Goal: Find specific page/section: Find specific page/section

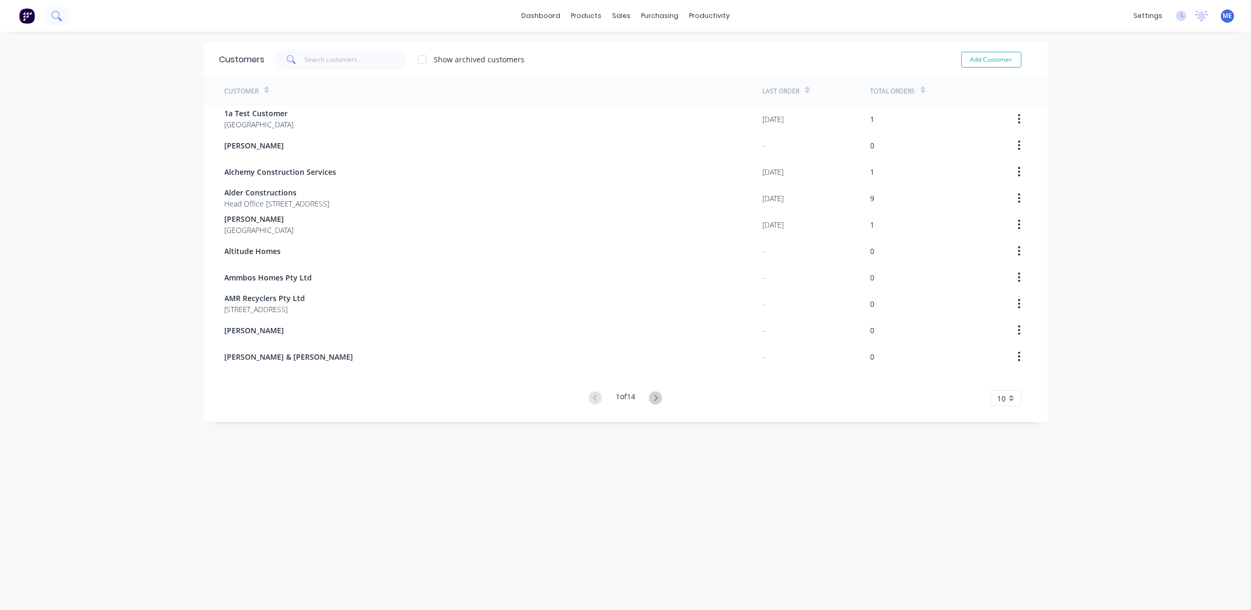
click at [66, 16] on button at bounding box center [56, 15] width 26 height 21
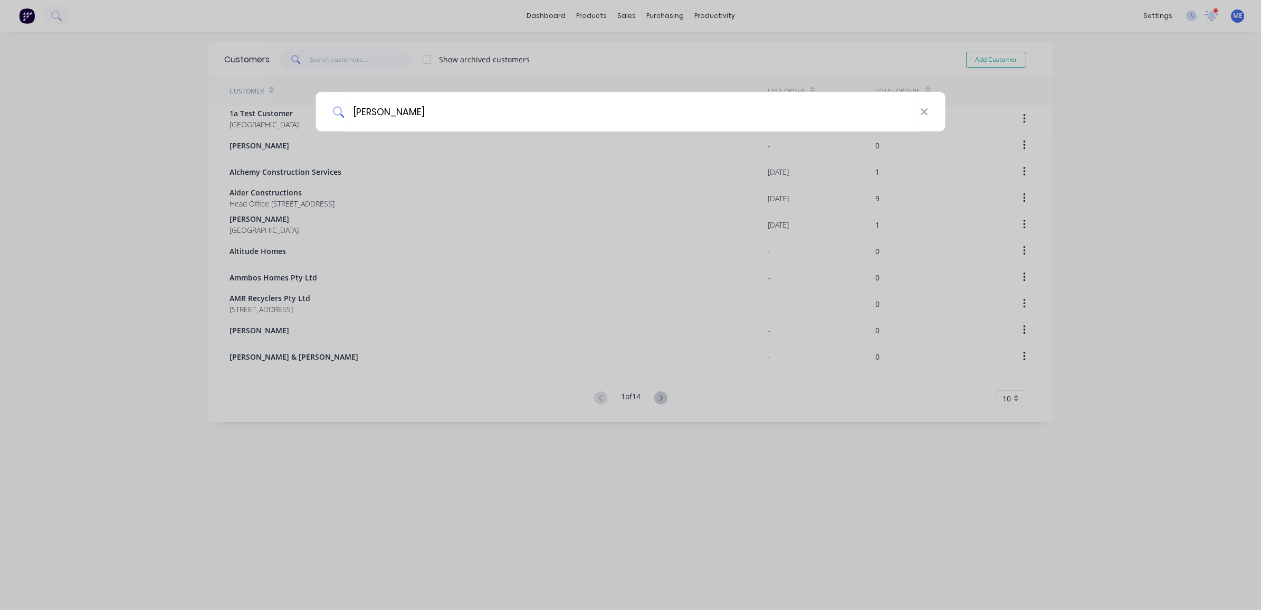
type input "[PERSON_NAME]"
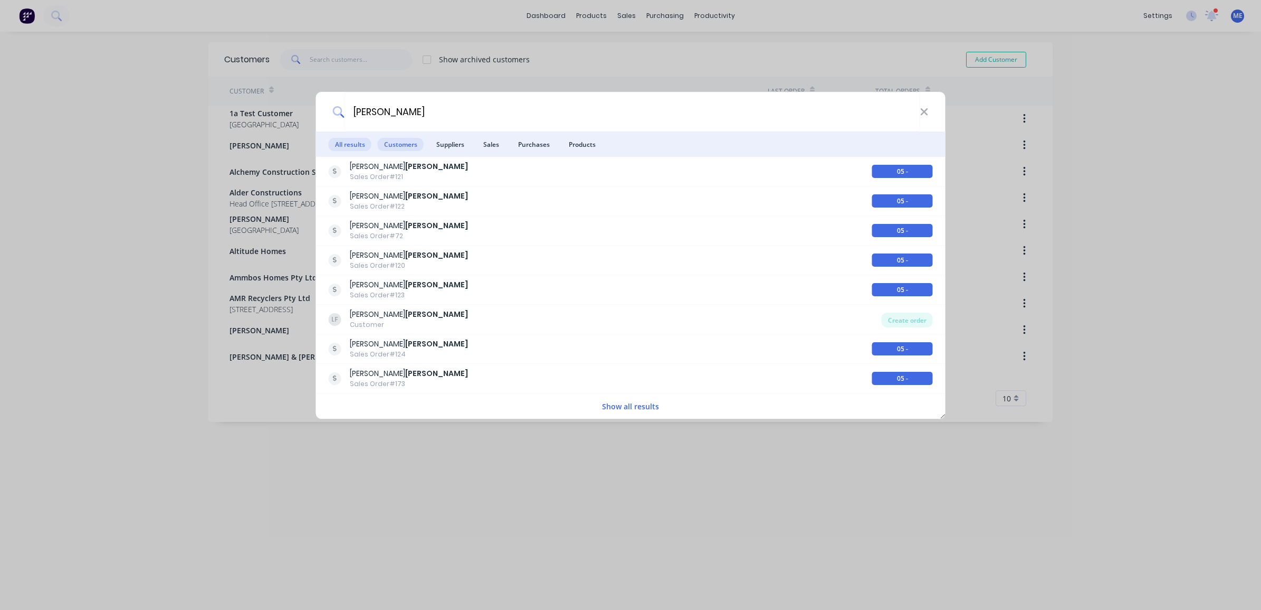
click at [409, 139] on span "Customers" at bounding box center [401, 144] width 46 height 13
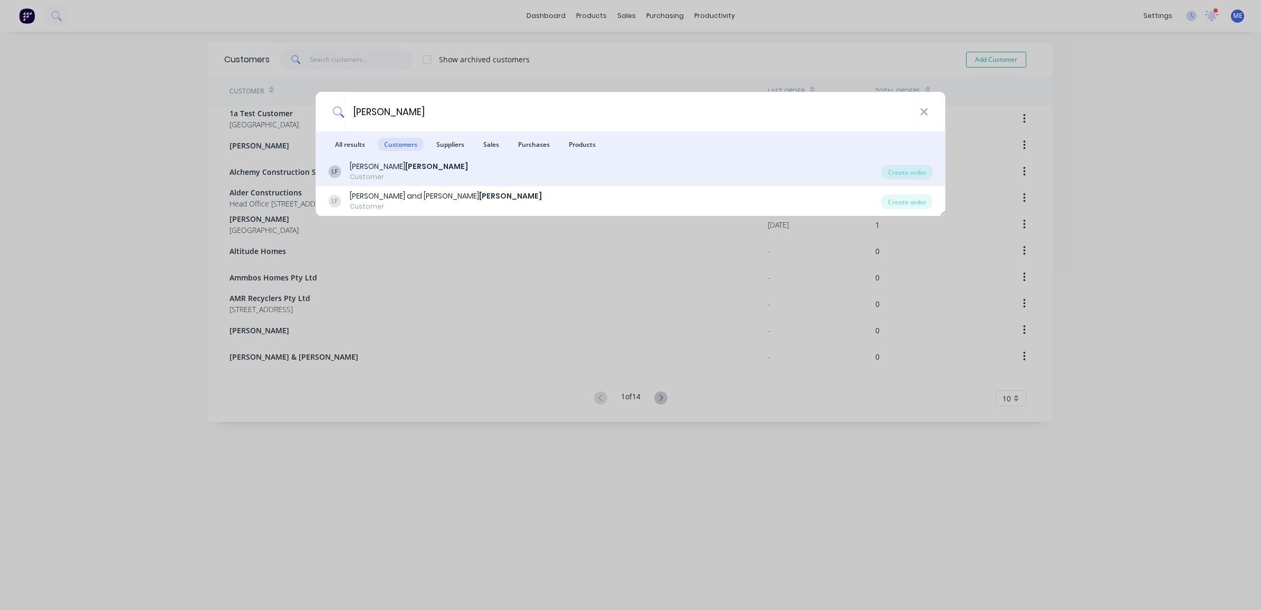
click at [395, 165] on div "[PERSON_NAME] Customer" at bounding box center [605, 171] width 553 height 21
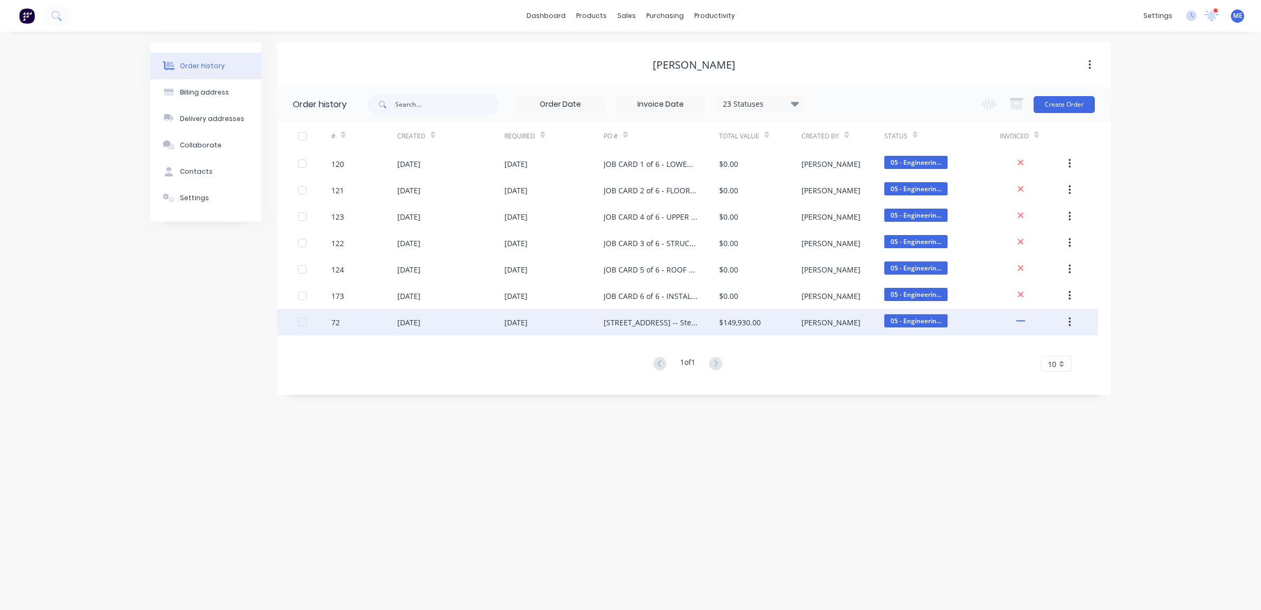
click at [675, 325] on div "[STREET_ADDRESS] -- Steel Framing - Rev 4" at bounding box center [651, 322] width 94 height 11
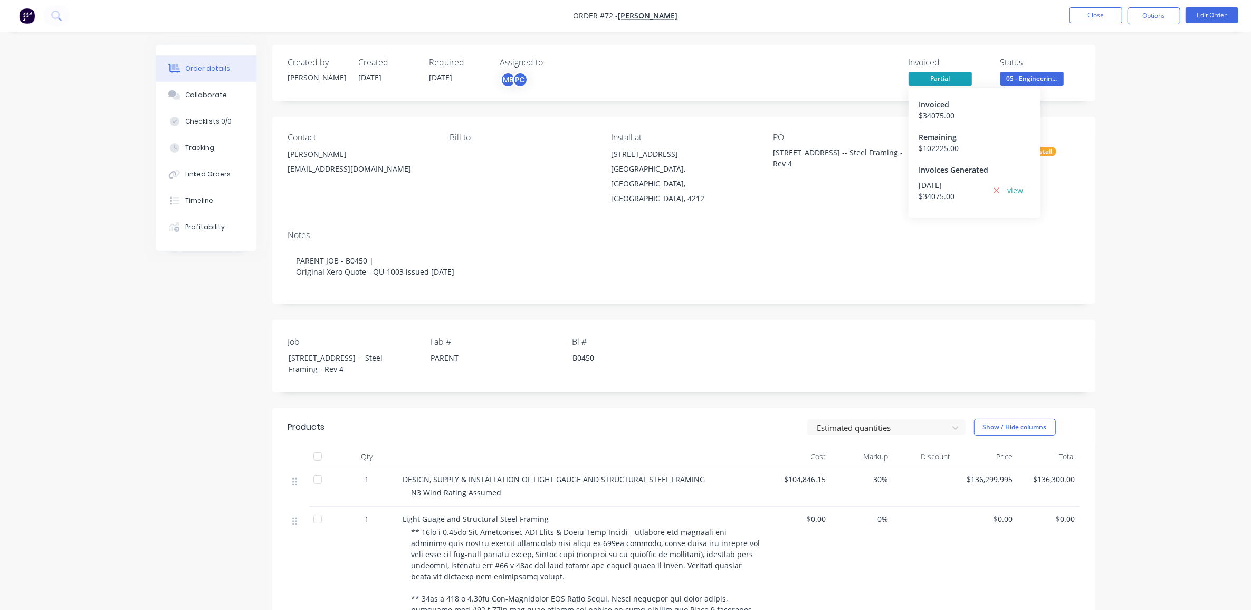
click at [937, 77] on span "Partial" at bounding box center [940, 78] width 63 height 13
click at [1015, 190] on link "view" at bounding box center [1016, 190] width 16 height 11
click at [1085, 16] on button "Close" at bounding box center [1096, 15] width 53 height 16
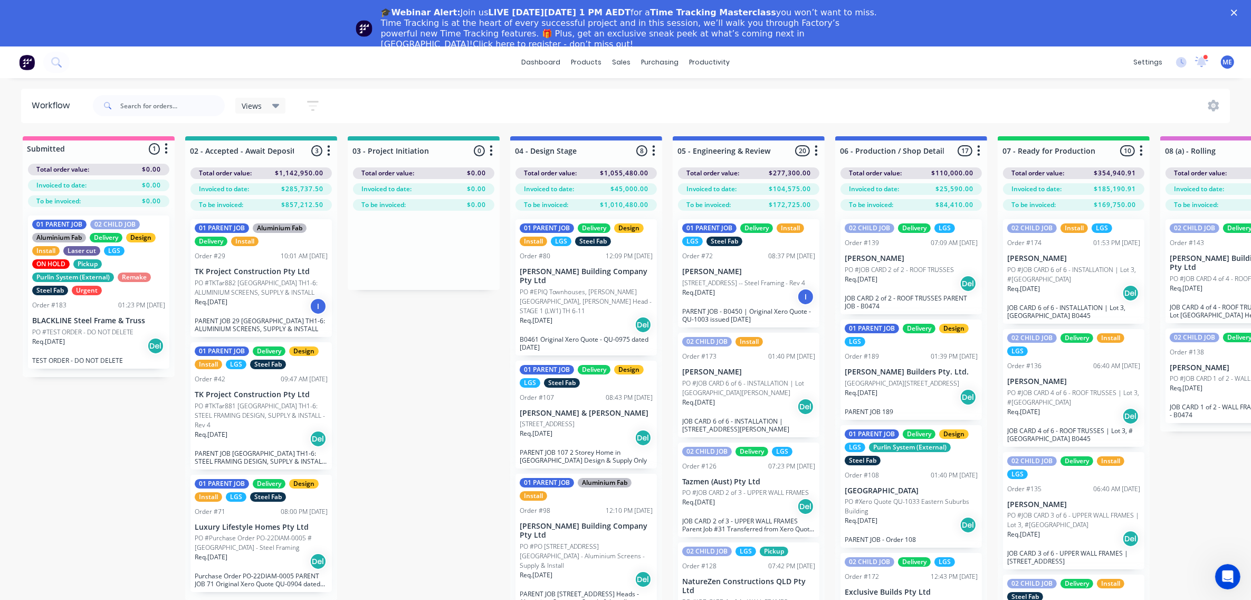
click at [1238, 11] on polygon "Close" at bounding box center [1234, 12] width 6 height 6
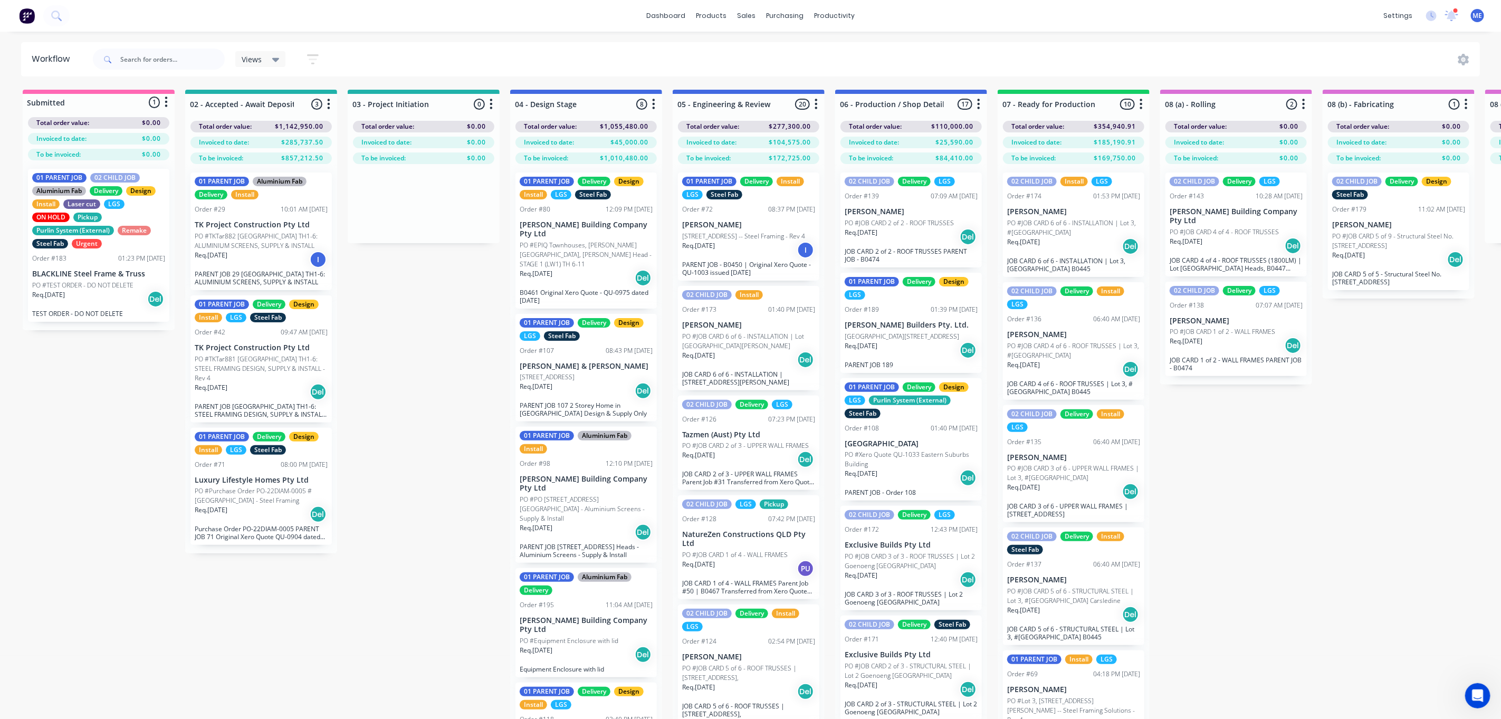
click at [1261, 462] on div "Submitted 1 Status colour #FF69B4 hex #FF69B4 Save Cancel Summaries Total order…" at bounding box center [1407, 423] width 2831 height 667
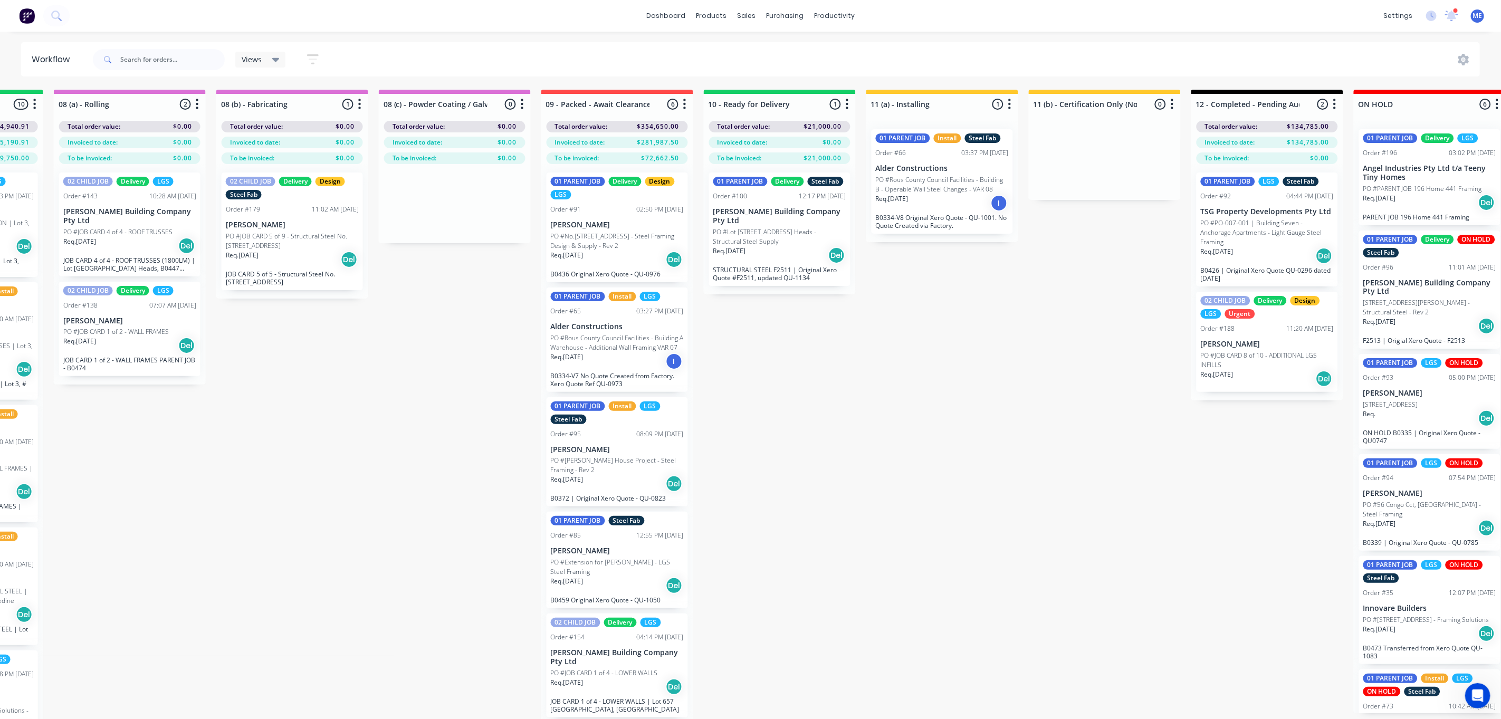
scroll to position [0, 1330]
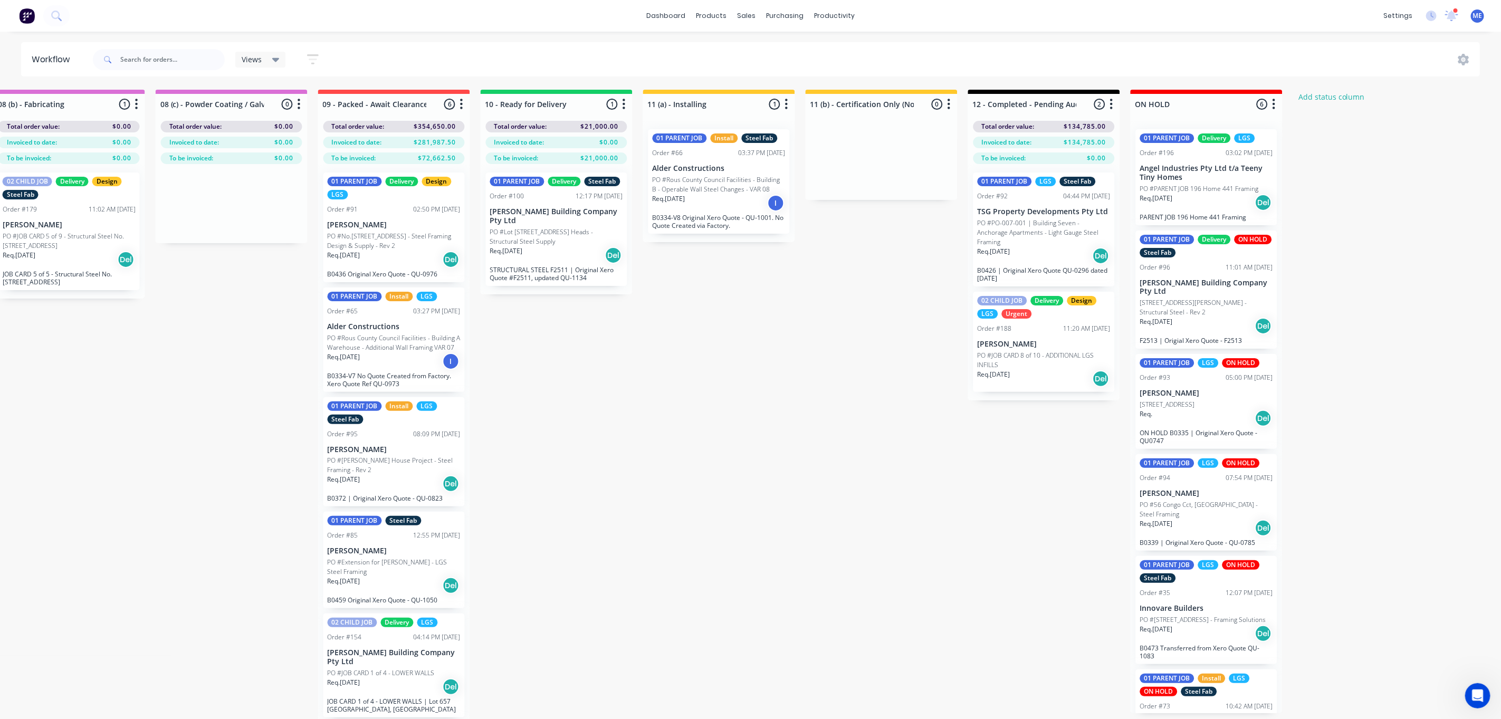
click at [667, 399] on div "Submitted 1 Status colour #FF69B4 hex #FF69B4 Save Cancel Summaries Total order…" at bounding box center [77, 423] width 2831 height 667
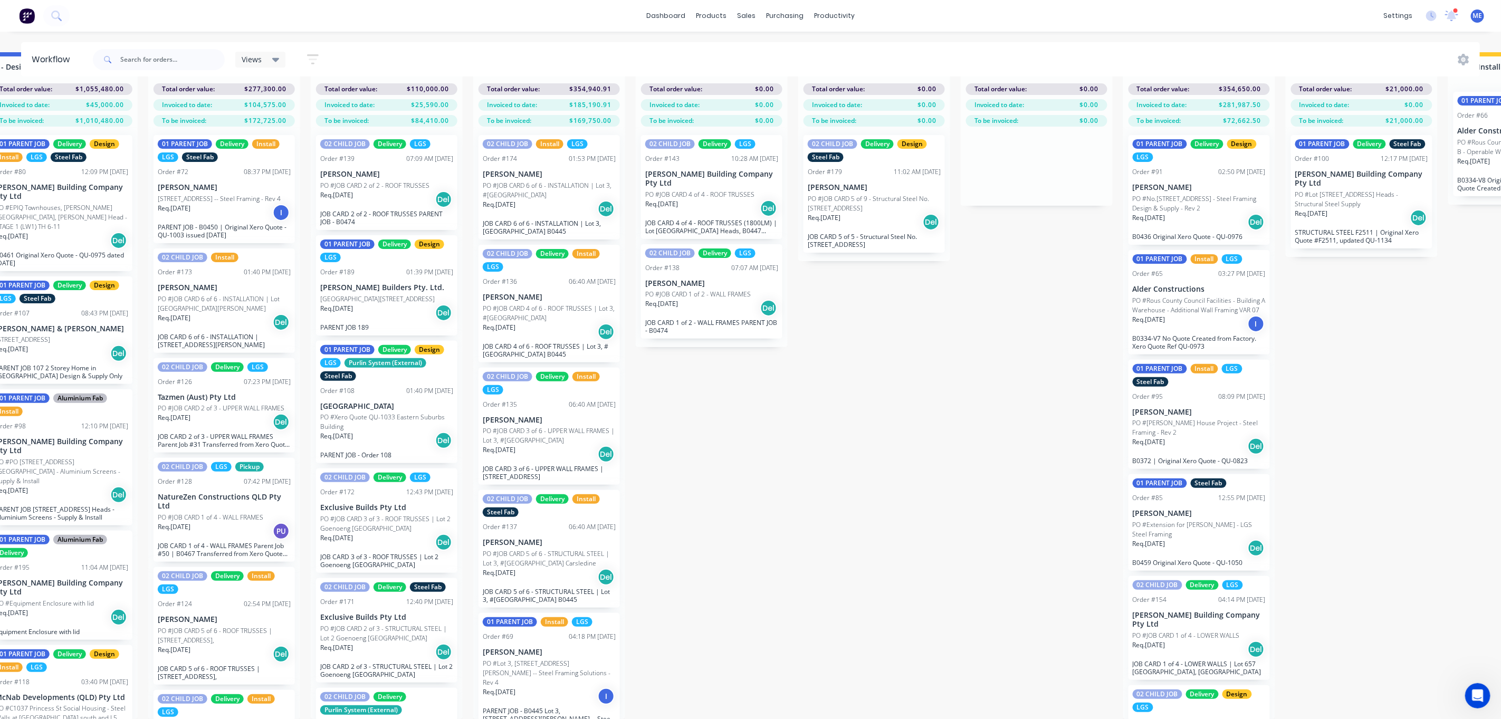
scroll to position [50, 521]
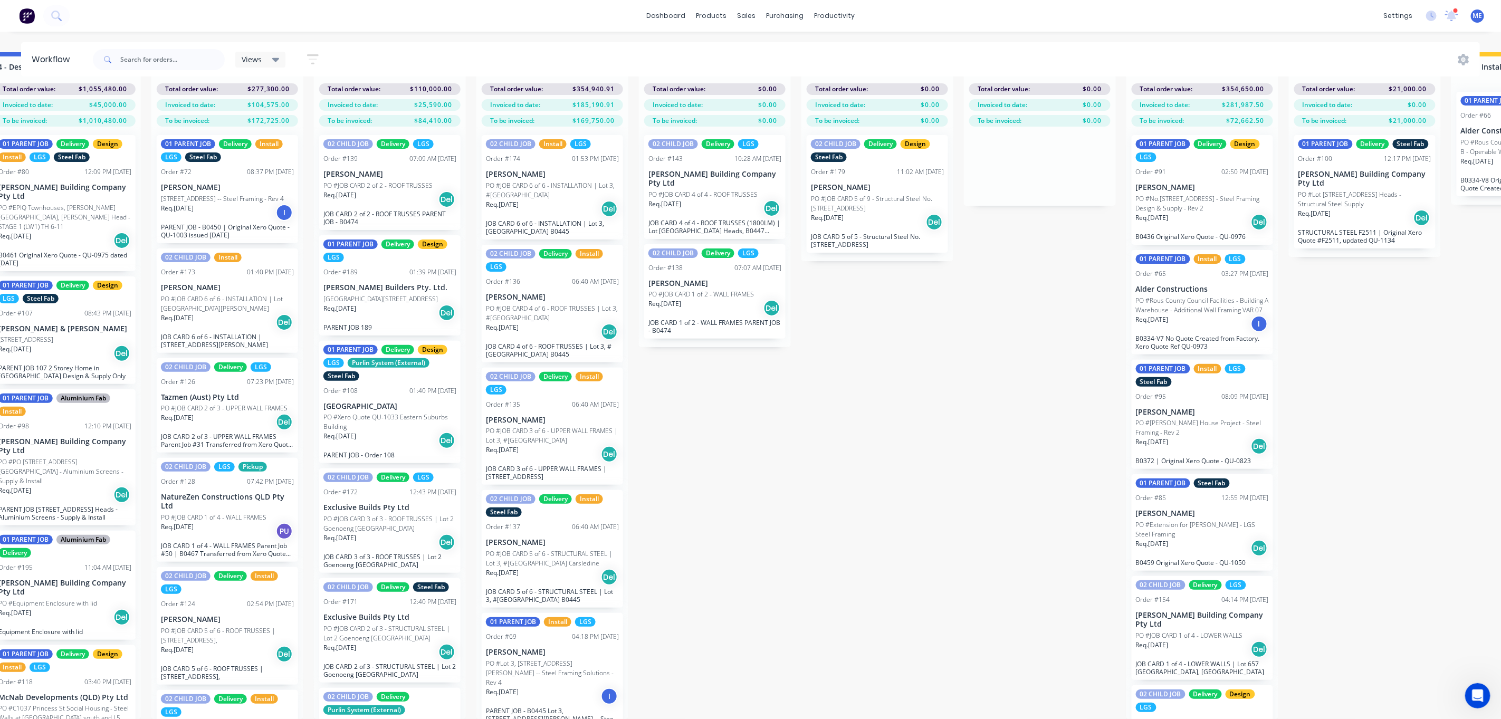
drag, startPoint x: 686, startPoint y: 464, endPoint x: 684, endPoint y: 478, distance: 13.8
click at [684, 478] on div "Submitted 1 Status colour #FF69B4 hex #FF69B4 Save Cancel Summaries Total order…" at bounding box center [886, 385] width 2831 height 667
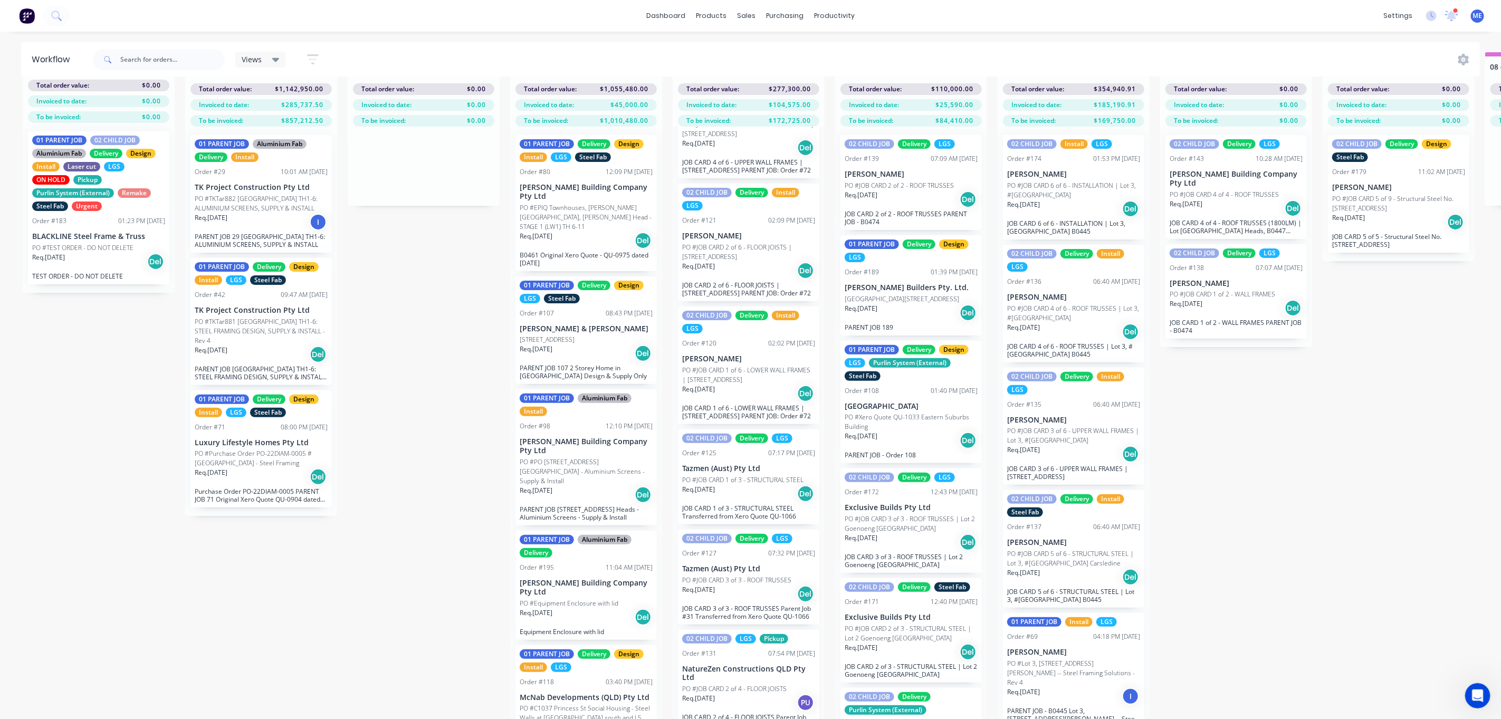
scroll to position [743, 0]
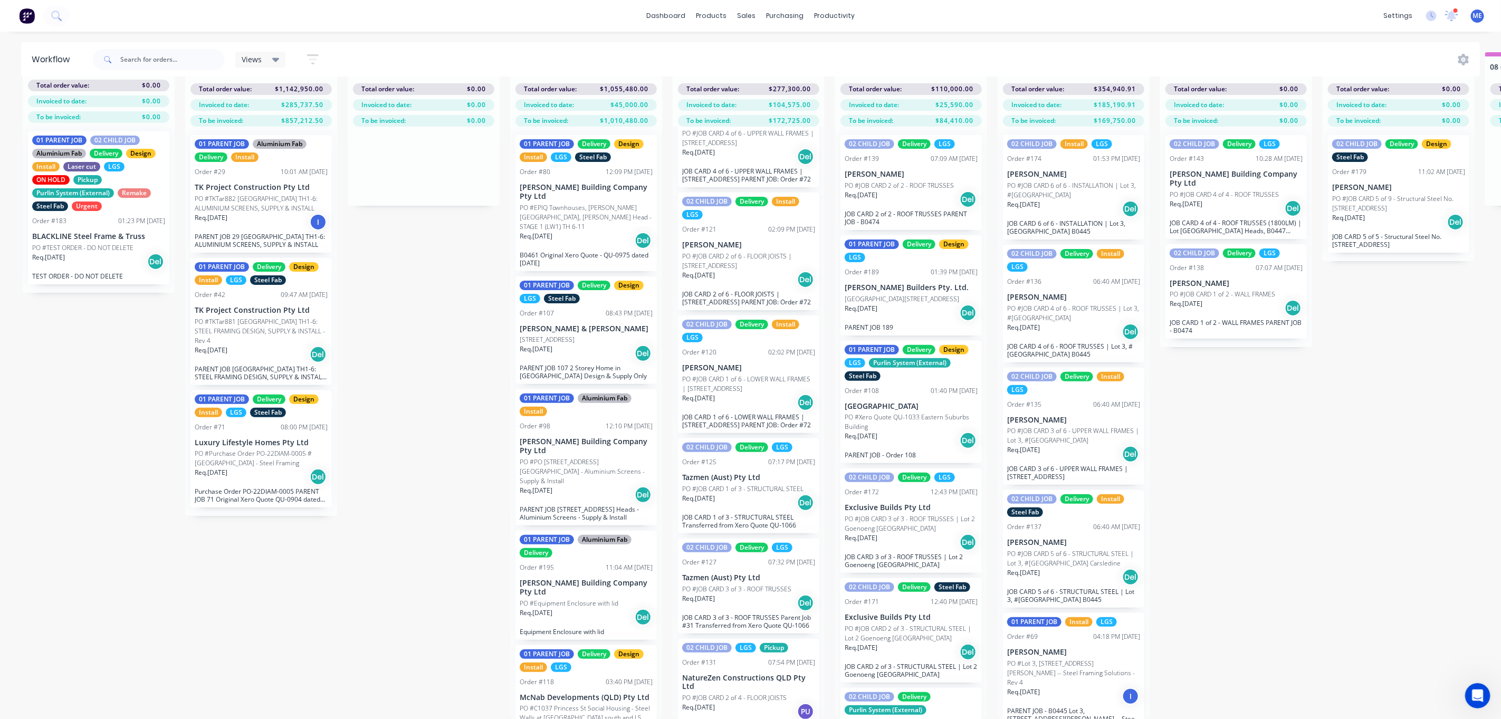
click at [454, 293] on div "Submitted 1 Status colour #FF69B4 hex #FF69B4 Save Cancel Summaries Total order…" at bounding box center [1407, 385] width 2831 height 667
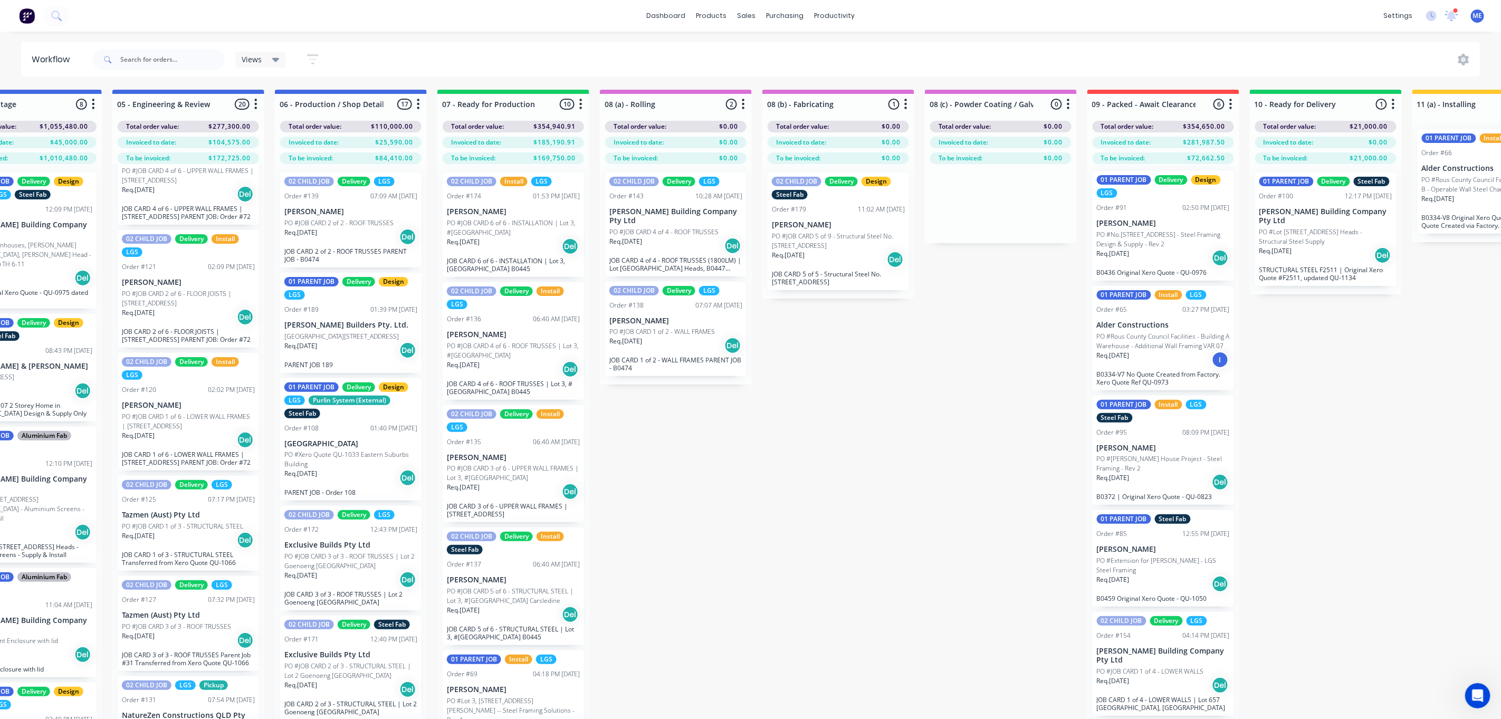
scroll to position [0, 0]
click at [968, 453] on div "Submitted 1 Status colour #FF69B4 hex #FF69B4 Save Cancel Summaries Total order…" at bounding box center [847, 423] width 2831 height 667
click at [895, 465] on div "Submitted 1 Status colour #FF69B4 hex #FF69B4 Save Cancel Summaries Total order…" at bounding box center [847, 423] width 2831 height 667
click at [898, 434] on div "Submitted 1 Status colour #FF69B4 hex #FF69B4 Save Cancel Summaries Total order…" at bounding box center [847, 423] width 2831 height 667
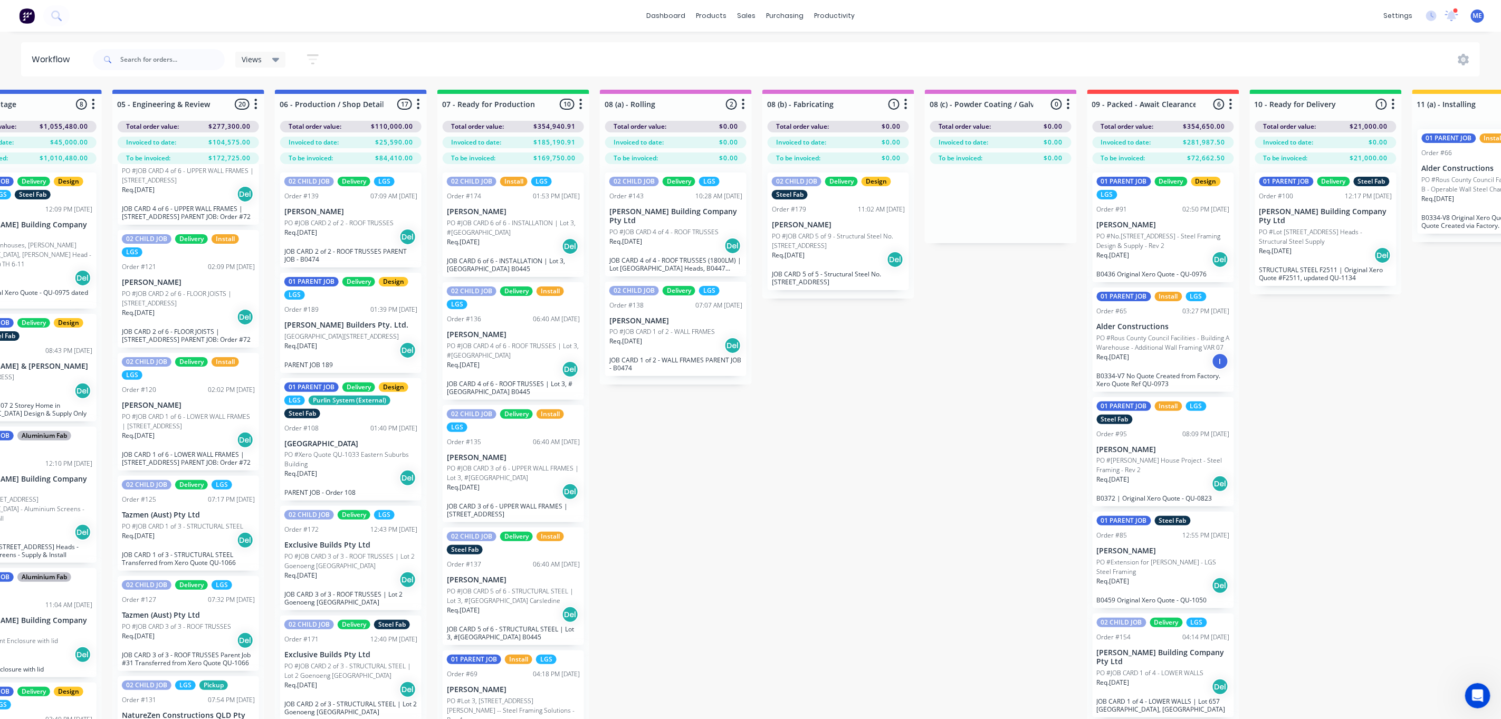
drag, startPoint x: 903, startPoint y: 429, endPoint x: 900, endPoint y: 434, distance: 6.2
click at [900, 434] on div "Submitted 1 Status colour #FF69B4 hex #FF69B4 Save Cancel Summaries Total order…" at bounding box center [847, 423] width 2831 height 667
drag, startPoint x: 969, startPoint y: 469, endPoint x: 958, endPoint y: 467, distance: 11.8
click at [967, 467] on div "Submitted 1 Status colour #FF69B4 hex #FF69B4 Save Cancel Summaries Total order…" at bounding box center [847, 423] width 2831 height 667
click at [917, 470] on div "Submitted 1 Status colour #FF69B4 hex #FF69B4 Save Cancel Summaries Total order…" at bounding box center [847, 423] width 2831 height 667
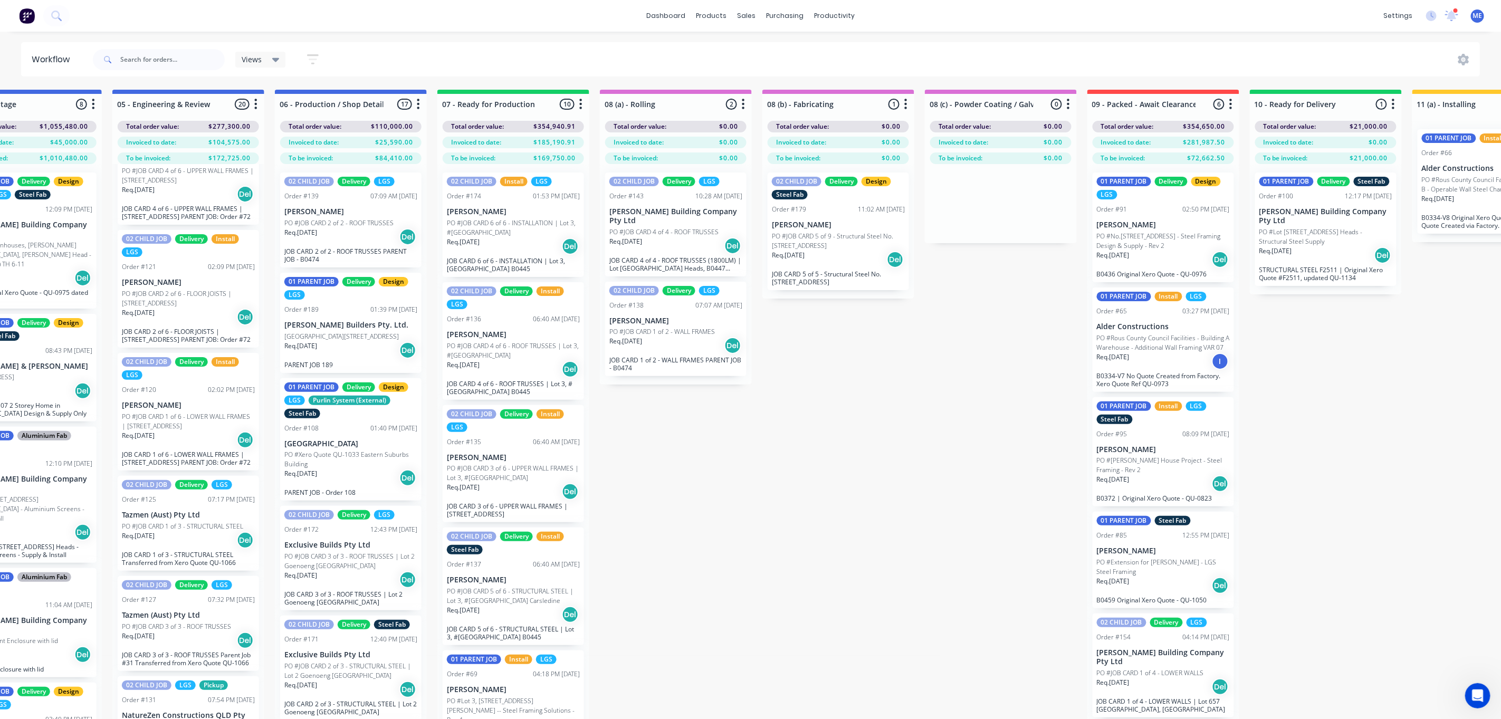
click at [925, 472] on div "Submitted 1 Status colour #FF69B4 hex #FF69B4 Save Cancel Summaries Total order…" at bounding box center [847, 423] width 2831 height 667
click at [926, 472] on div "Submitted 1 Status colour #FF69B4 hex #FF69B4 Save Cancel Summaries Total order…" at bounding box center [847, 423] width 2831 height 667
click at [943, 447] on div "Submitted 1 Status colour #FF69B4 hex #FF69B4 Save Cancel Summaries Total order…" at bounding box center [847, 423] width 2831 height 667
click at [932, 437] on div "Submitted 1 Status colour #FF69B4 hex #FF69B4 Save Cancel Summaries Total order…" at bounding box center [847, 423] width 2831 height 667
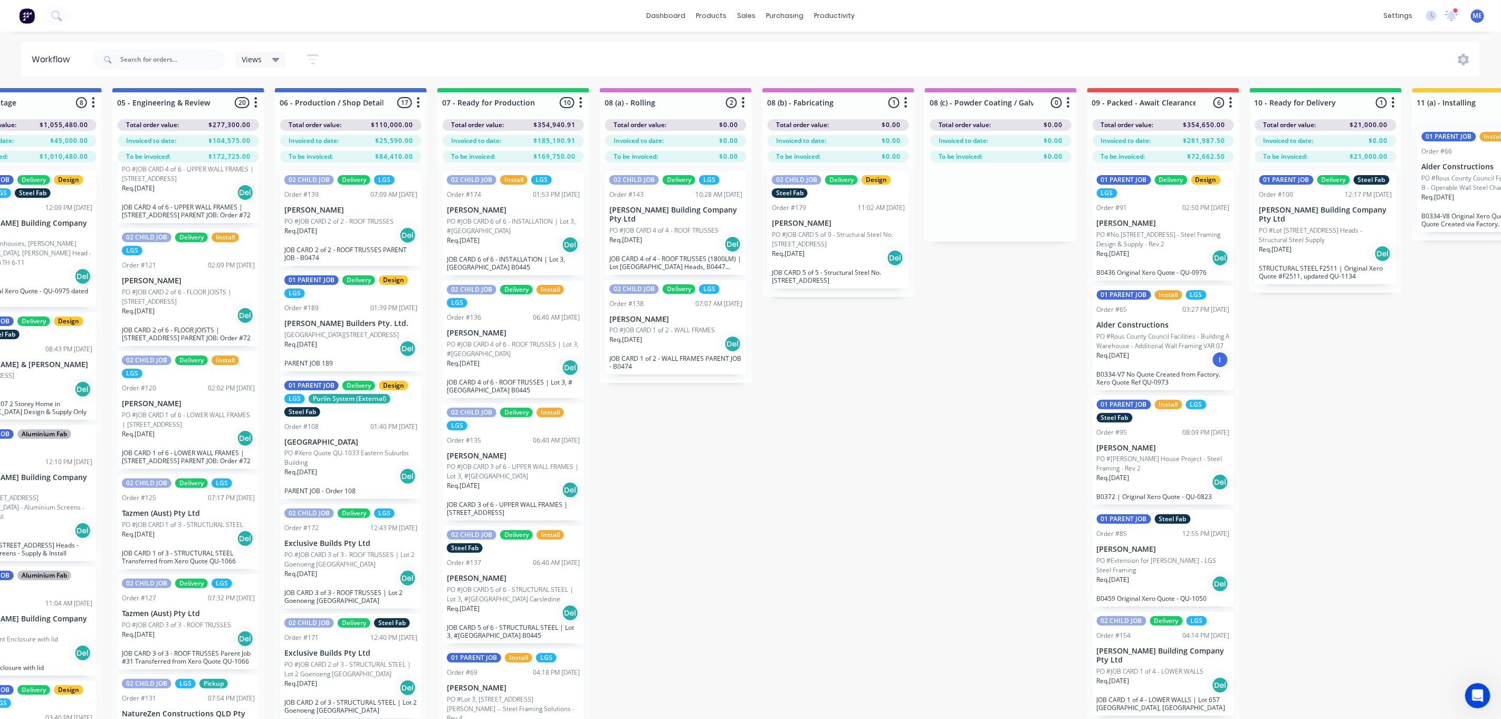
scroll to position [0, 560]
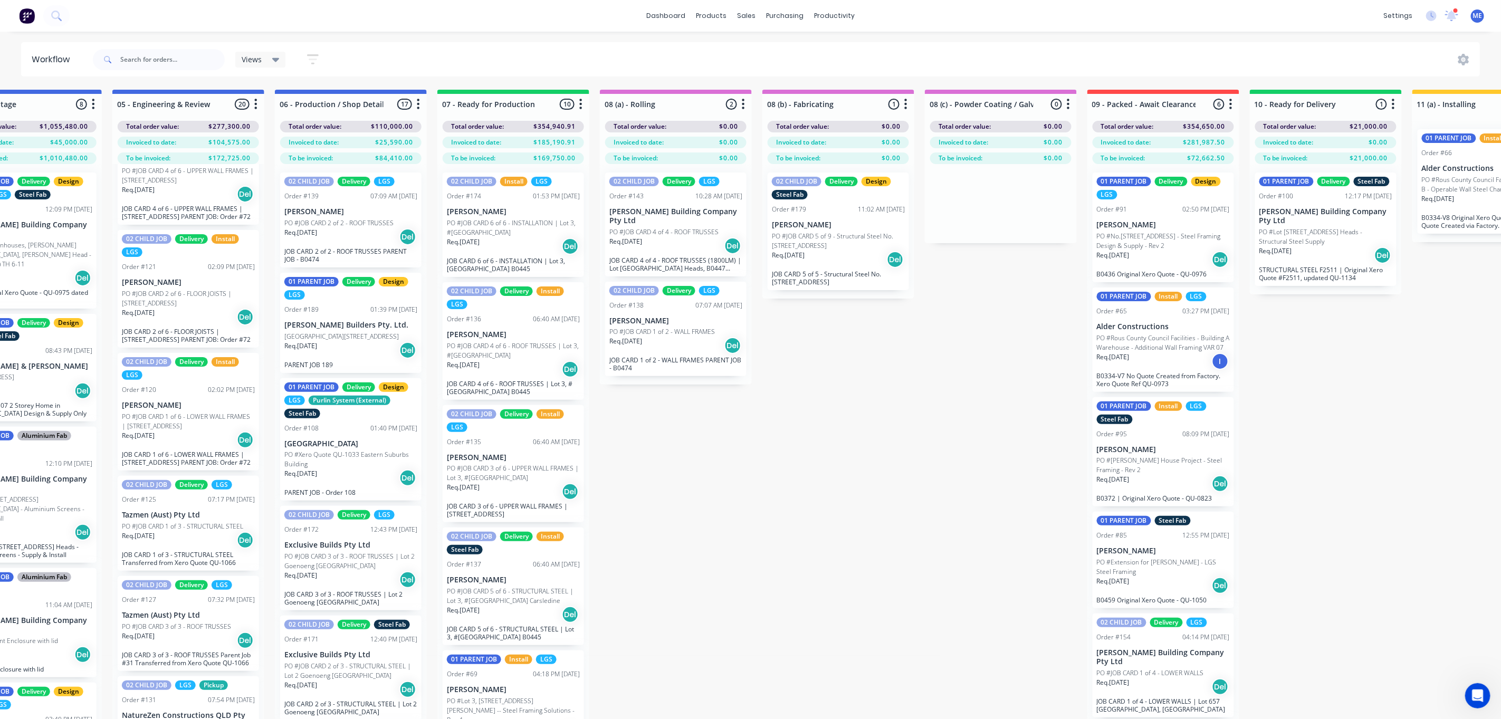
click at [772, 484] on div "Submitted 1 Status colour #FF69B4 hex #FF69B4 Save Cancel Summaries Total order…" at bounding box center [847, 423] width 2831 height 667
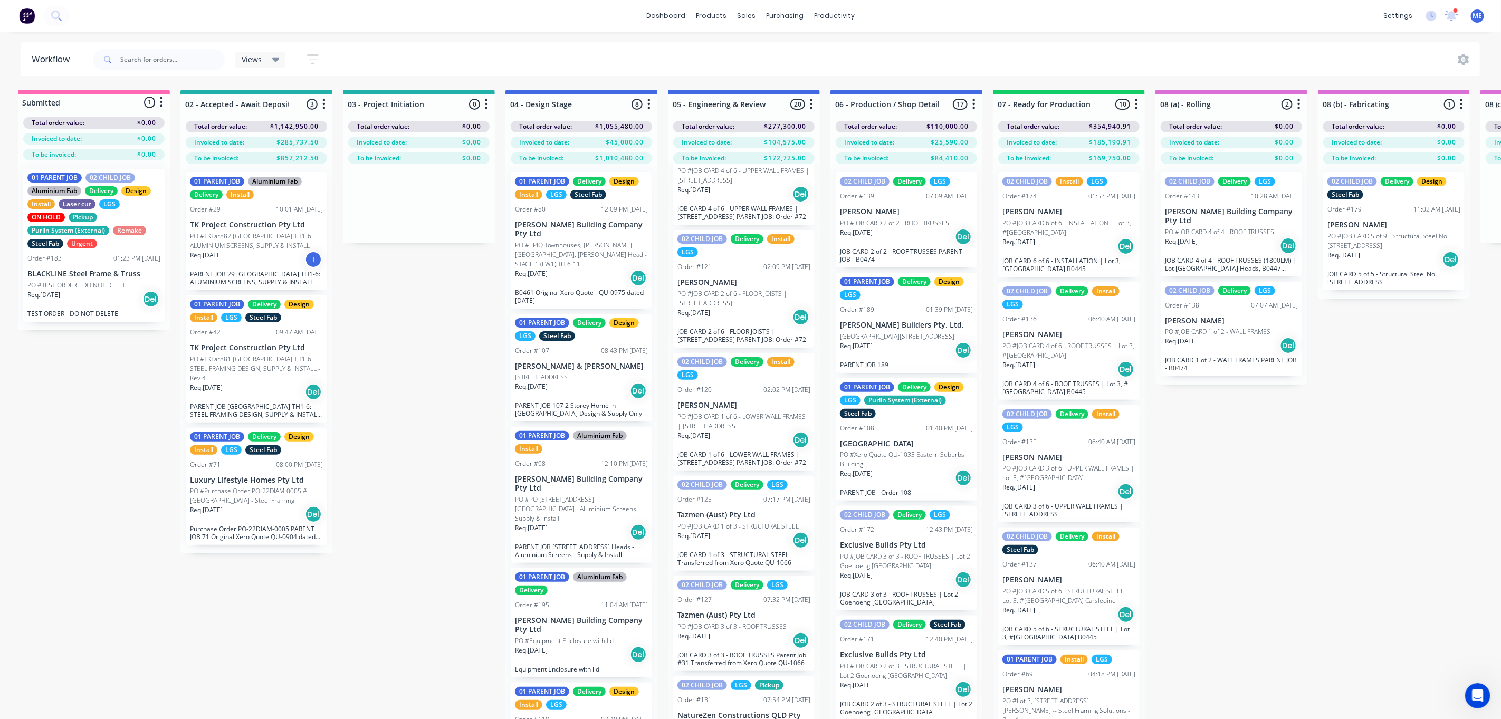
scroll to position [0, 0]
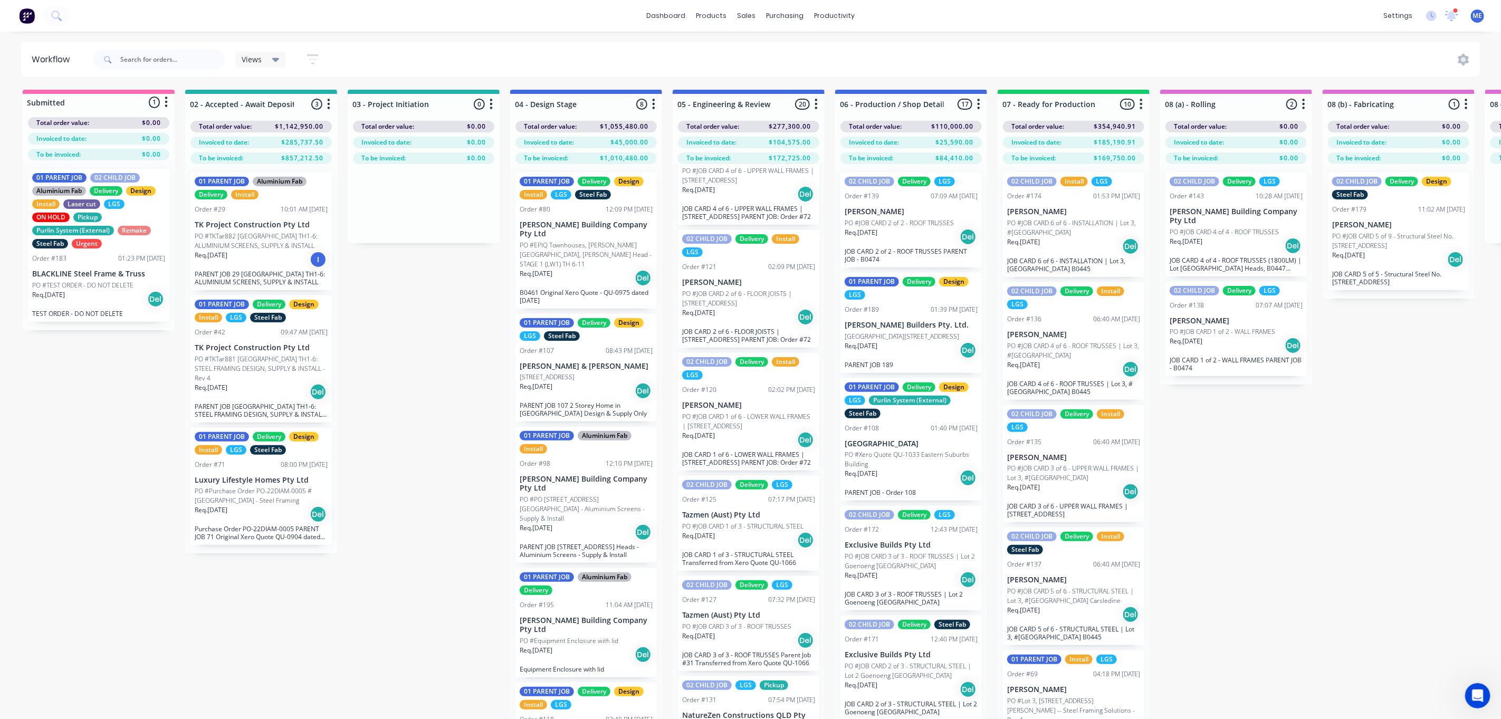
click at [365, 429] on div "Submitted 1 Status colour #FF69B4 hex #FF69B4 Save Cancel Summaries Total order…" at bounding box center [1407, 423] width 2831 height 667
click at [434, 399] on div "Submitted 1 Status colour #FF69B4 hex #FF69B4 Save Cancel Summaries Total order…" at bounding box center [1407, 423] width 2831 height 667
click at [1261, 541] on div "Submitted 1 Status colour #FF69B4 hex #FF69B4 Save Cancel Summaries Total order…" at bounding box center [1407, 423] width 2831 height 667
click at [1261, 530] on div "Submitted 1 Status colour #FF69B4 hex #FF69B4 Save Cancel Summaries Total order…" at bounding box center [1407, 423] width 2831 height 667
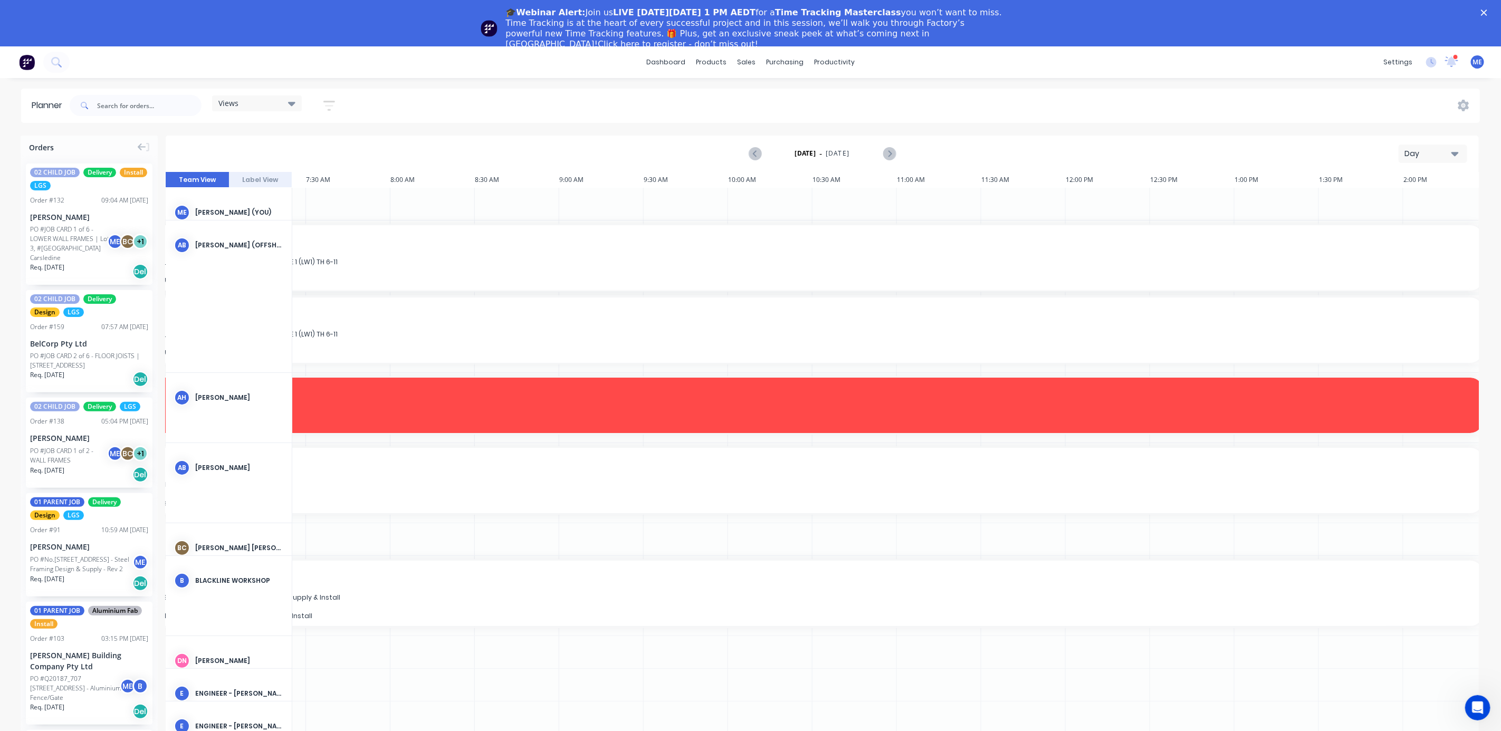
click at [1261, 149] on div "Day" at bounding box center [1429, 153] width 49 height 11
click at [1261, 192] on div "Day" at bounding box center [1414, 182] width 104 height 21
click at [1261, 149] on div "Day" at bounding box center [1429, 153] width 49 height 11
click at [1261, 206] on div "Week" at bounding box center [1414, 203] width 104 height 21
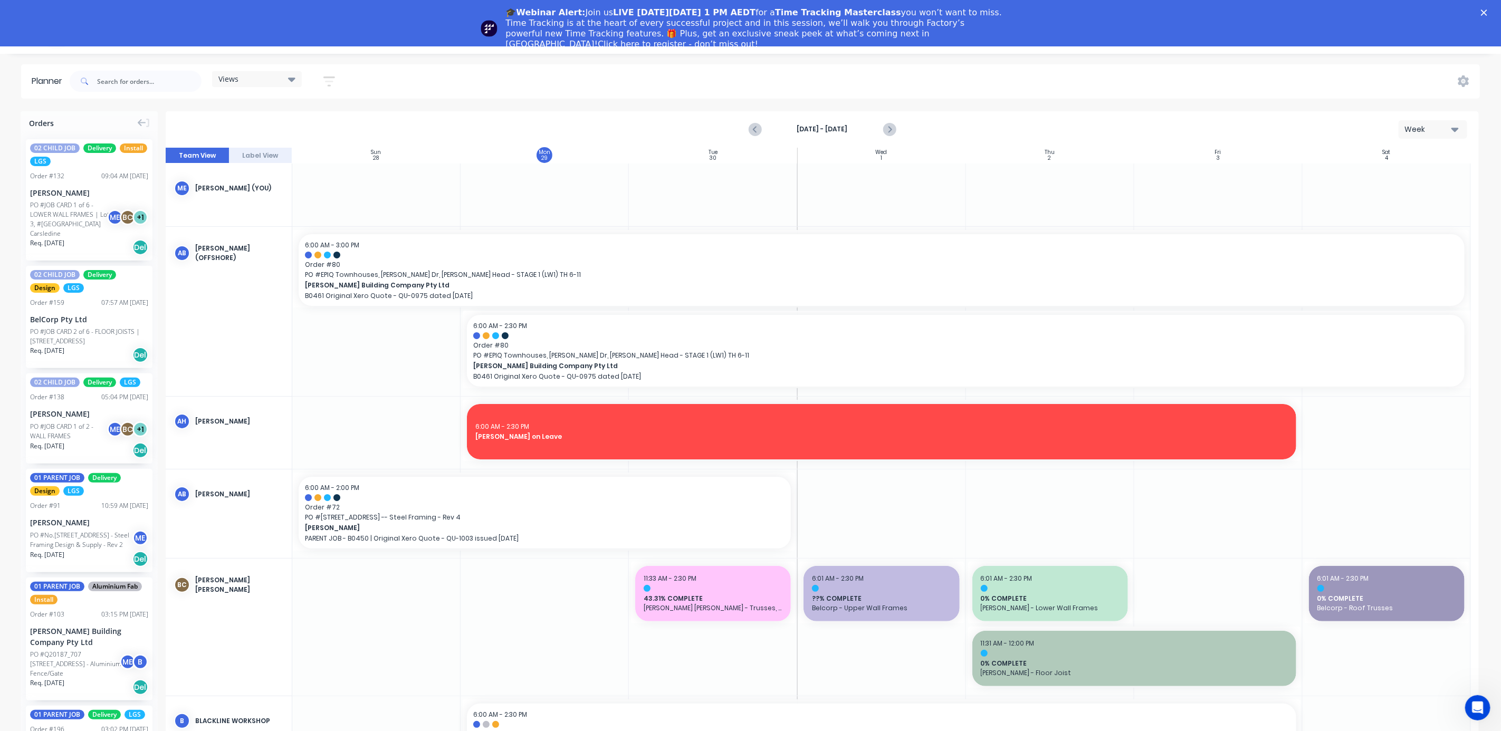
scroll to position [46, 0]
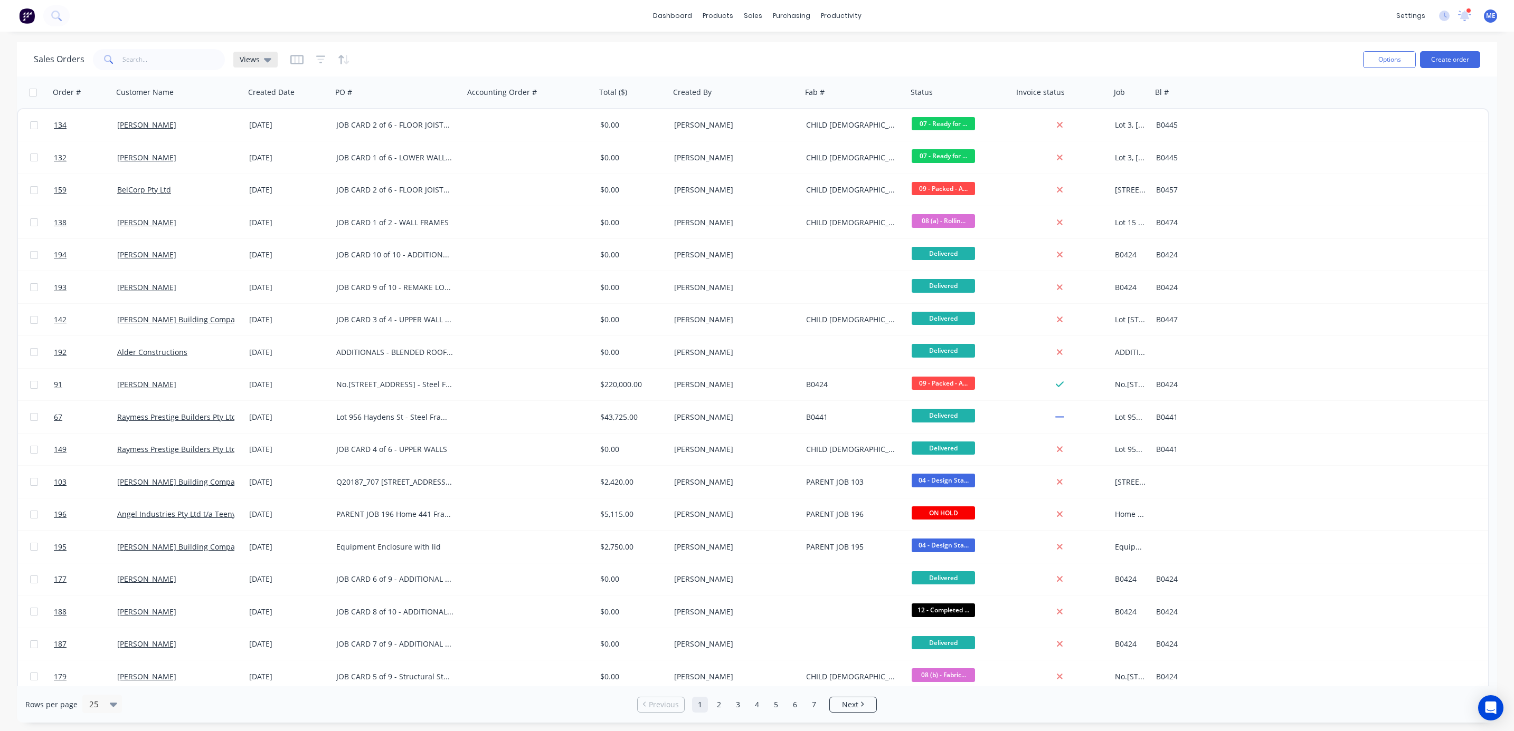
click at [268, 59] on icon at bounding box center [267, 60] width 7 height 12
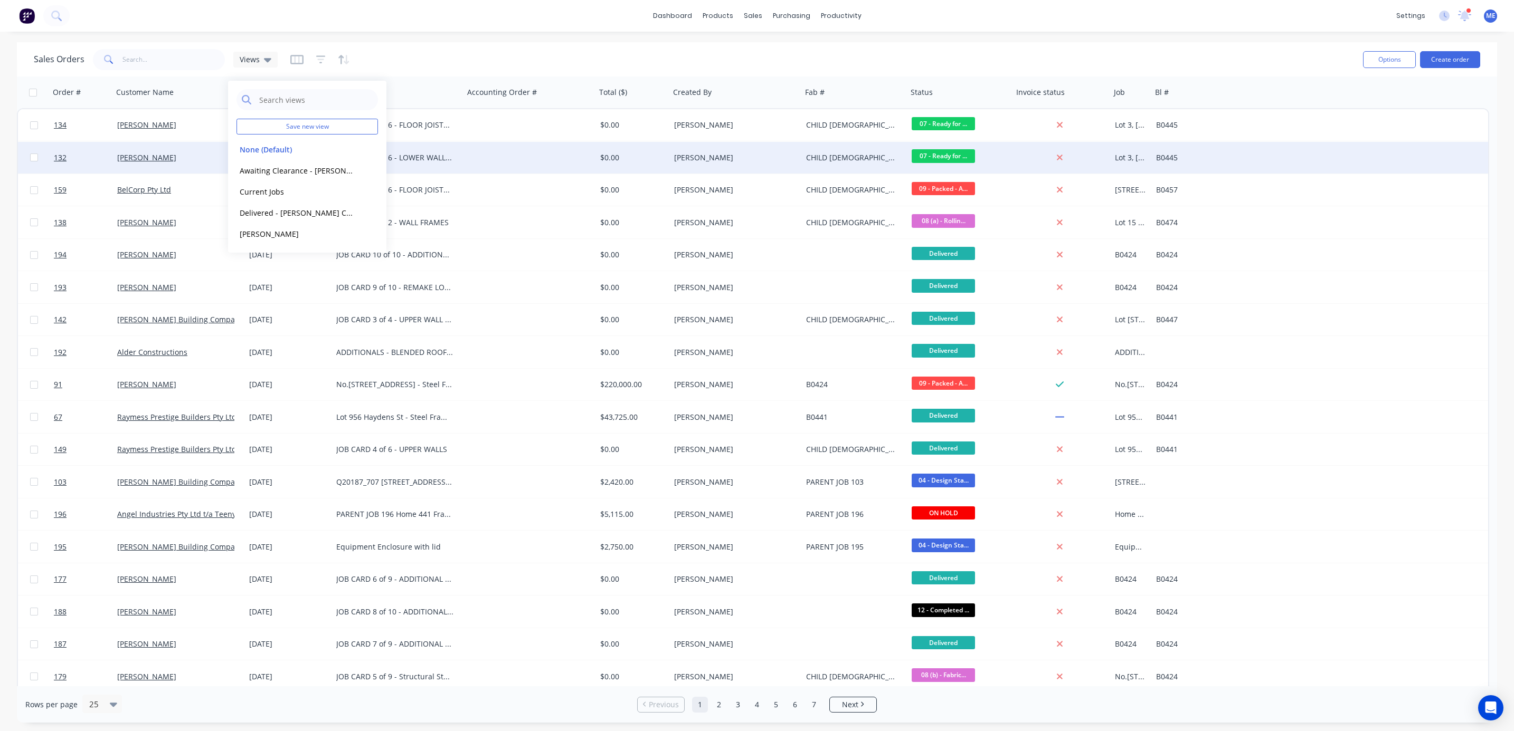
drag, startPoint x: 266, startPoint y: 57, endPoint x: 279, endPoint y: 150, distance: 94.3
click at [279, 152] on button "None (Default)" at bounding box center [296, 150] width 120 height 12
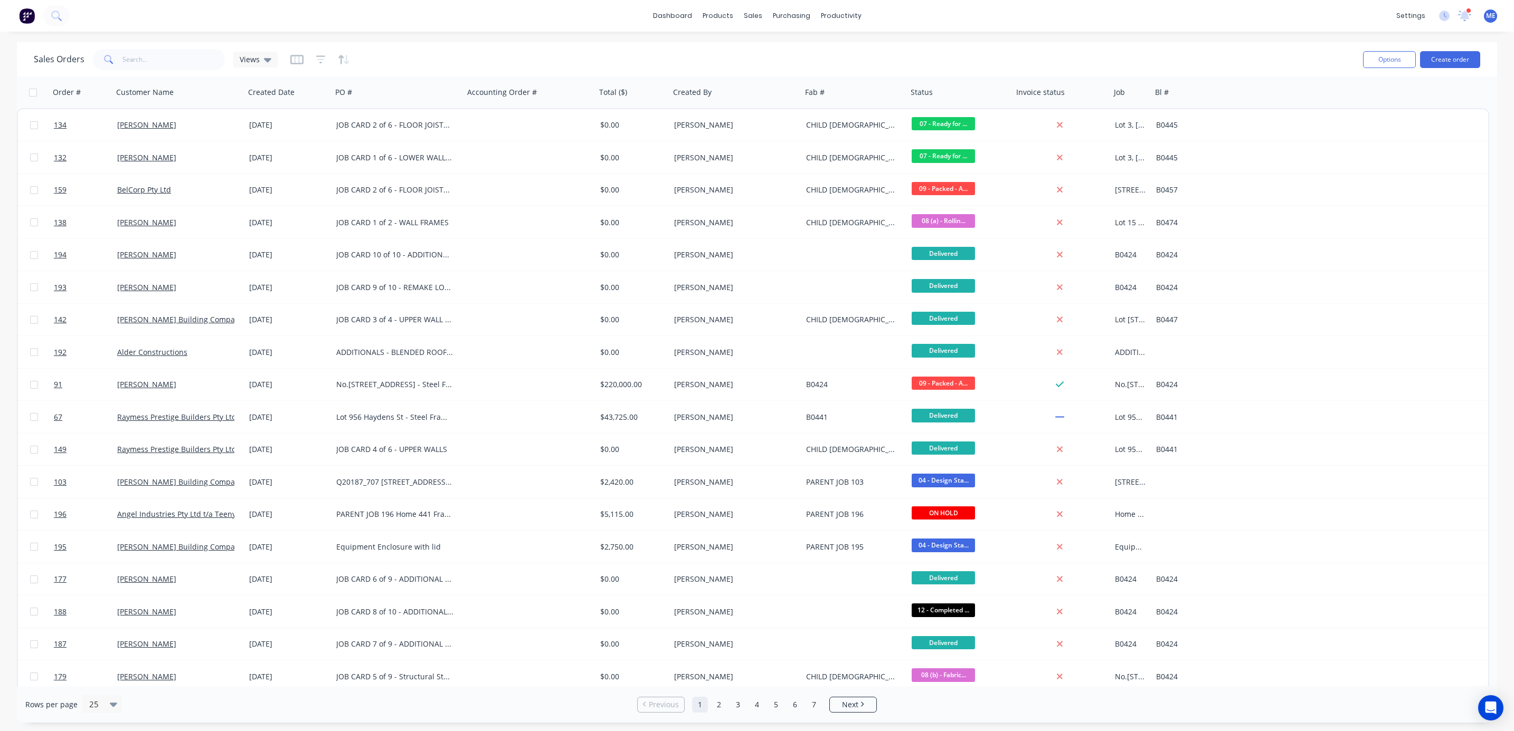
click at [494, 40] on div "dashboard products sales purchasing productivity dashboard products Product Cat…" at bounding box center [757, 365] width 1514 height 731
click at [65, 93] on div "Order #" at bounding box center [67, 92] width 28 height 11
click at [99, 94] on icon "button" at bounding box center [96, 92] width 9 height 8
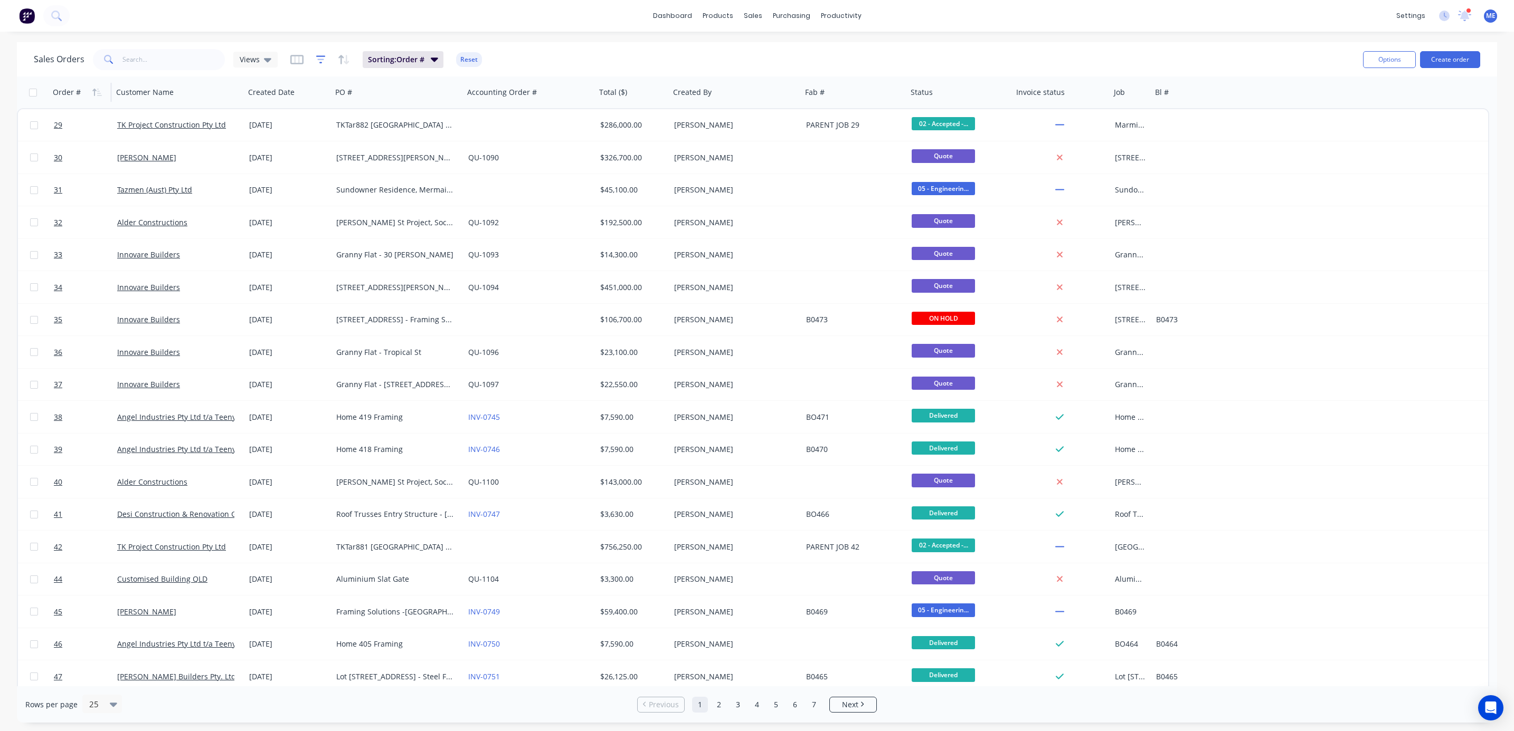
click at [320, 62] on icon "button" at bounding box center [320, 59] width 9 height 11
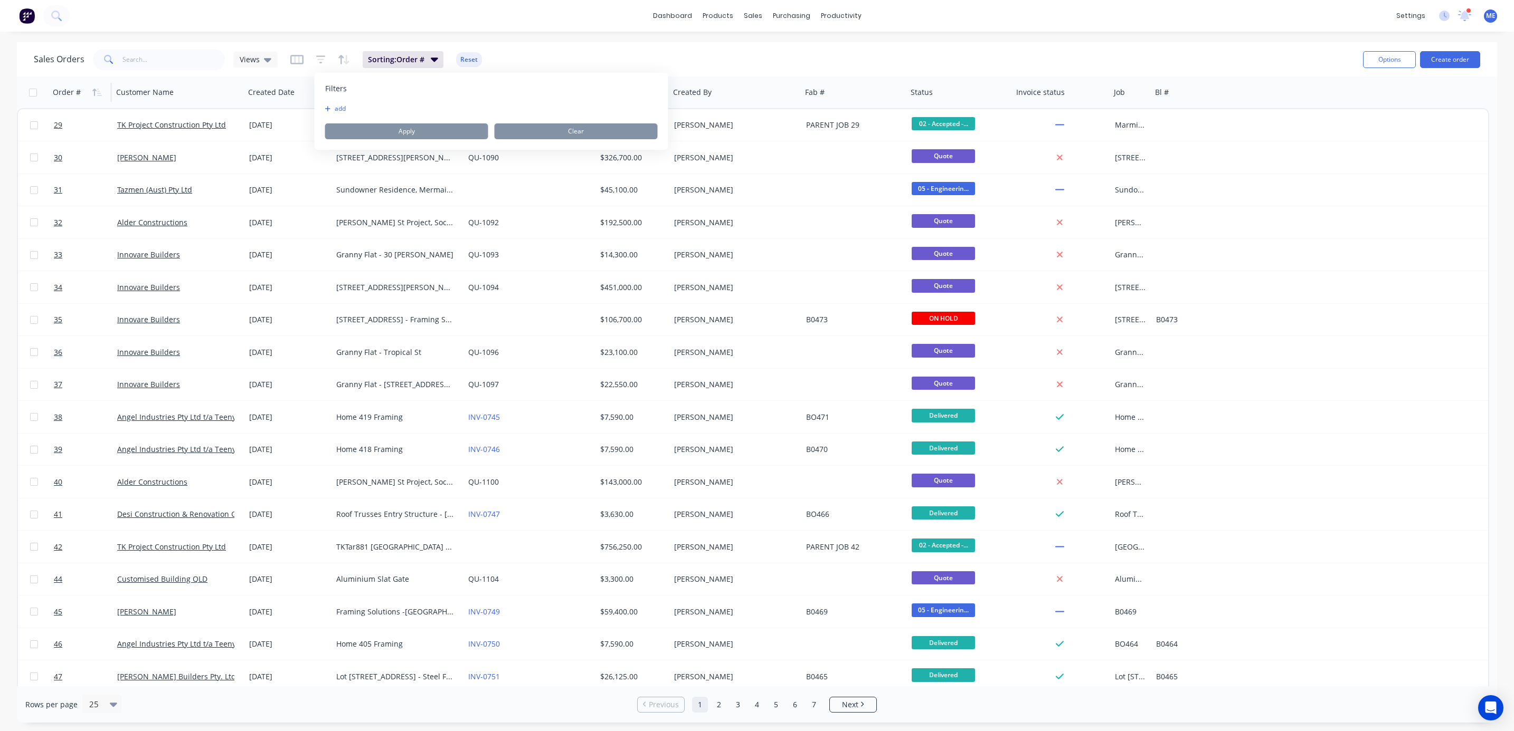
click at [336, 107] on button "add" at bounding box center [338, 108] width 26 height 8
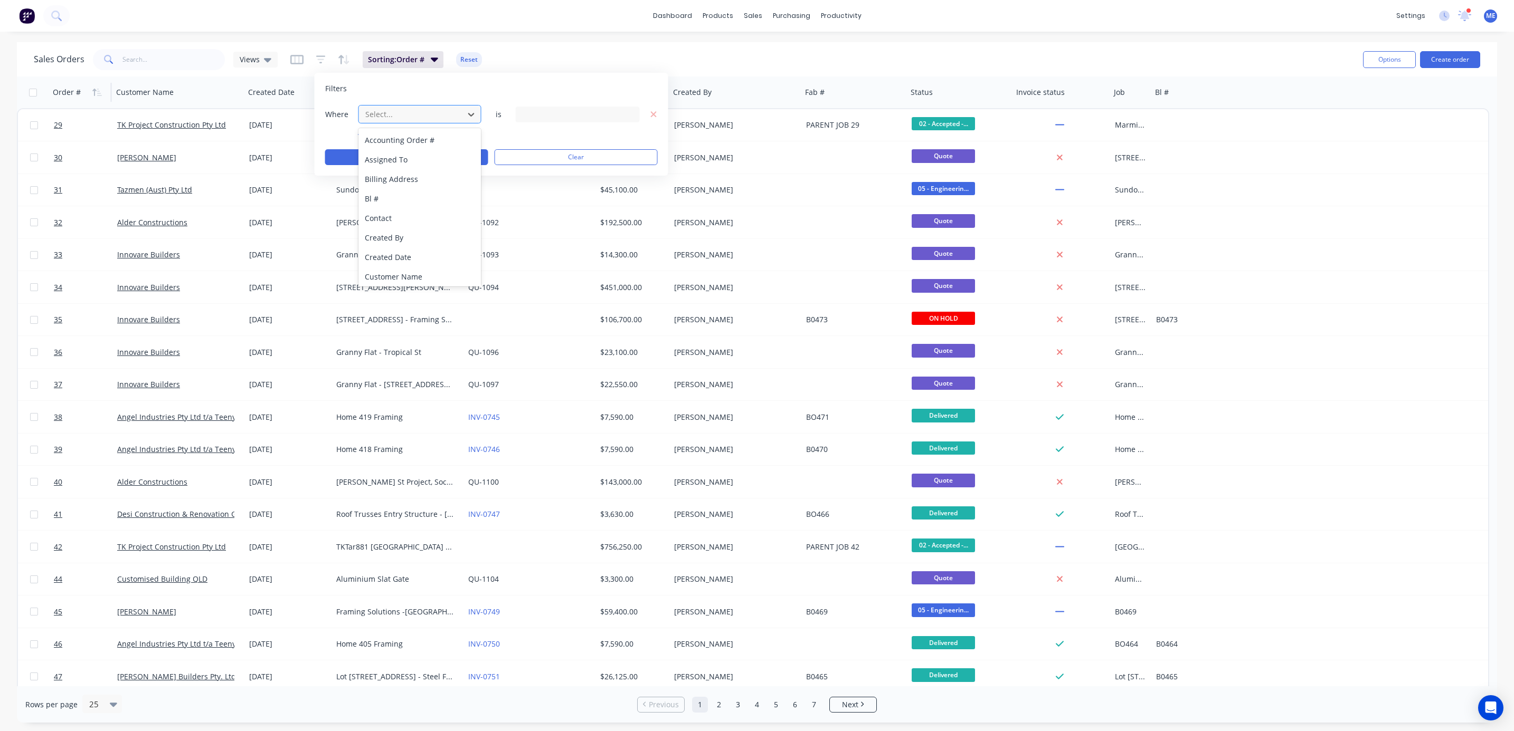
click at [394, 118] on div at bounding box center [411, 114] width 94 height 13
click at [403, 273] on div "Status" at bounding box center [419, 275] width 122 height 20
click at [568, 109] on div "20 Status selected" at bounding box center [569, 114] width 96 height 11
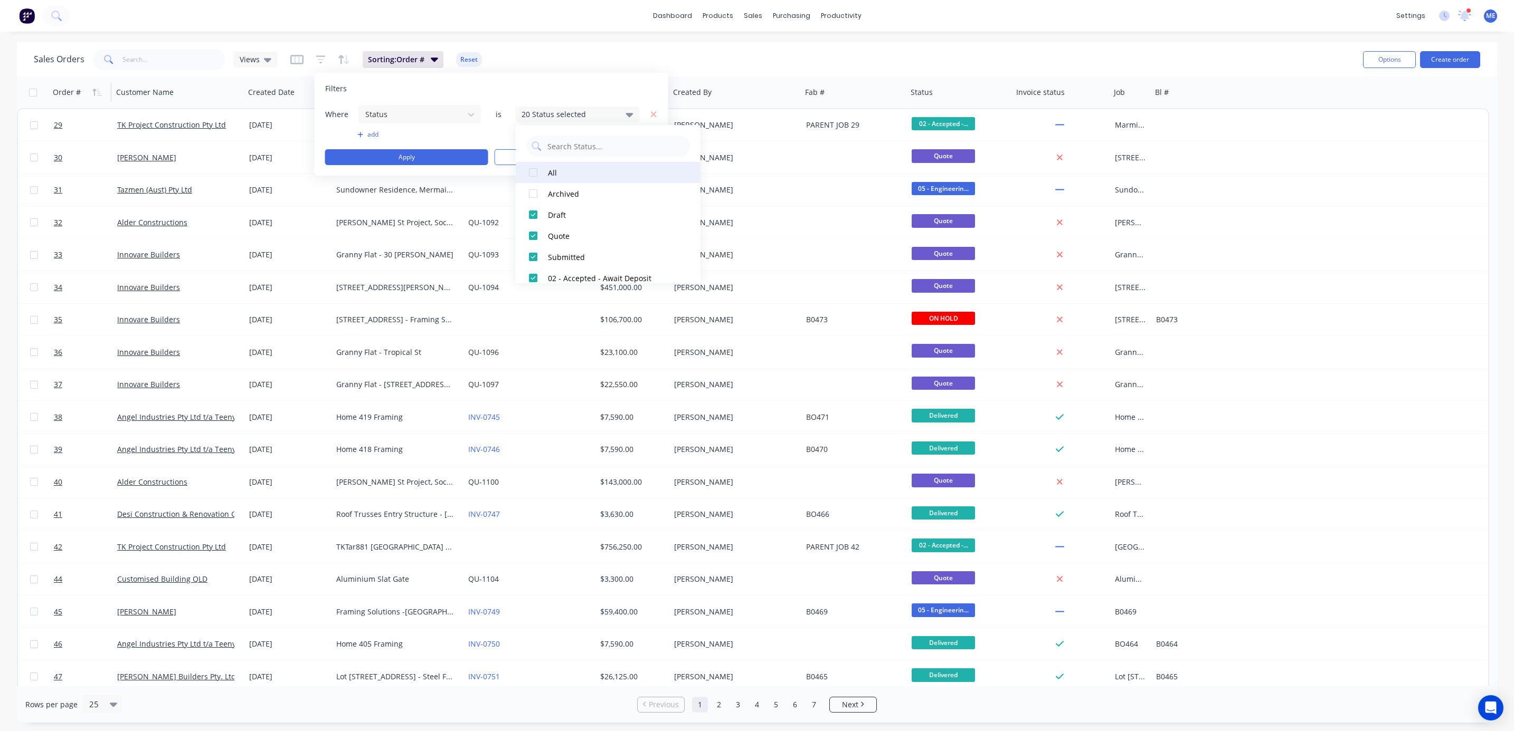
click at [528, 169] on div at bounding box center [532, 172] width 21 height 21
click at [531, 192] on div at bounding box center [532, 193] width 21 height 21
click at [529, 216] on div at bounding box center [532, 214] width 21 height 21
click at [529, 236] on div at bounding box center [532, 235] width 21 height 21
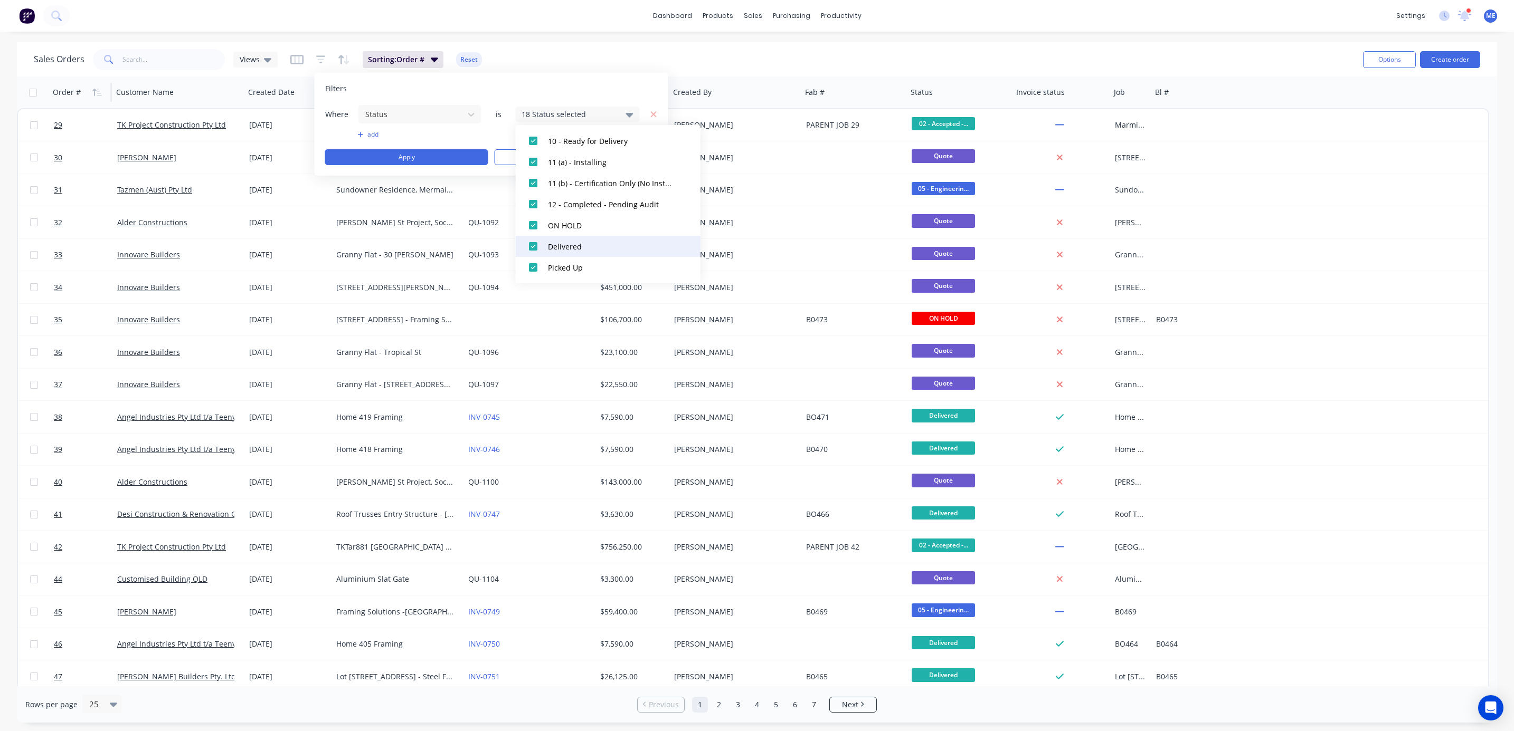
click at [534, 244] on div at bounding box center [532, 246] width 21 height 21
click at [530, 267] on div at bounding box center [532, 267] width 21 height 21
click at [532, 224] on div at bounding box center [532, 225] width 21 height 21
click at [618, 57] on div "Sales Orders Views Sorting: Order # Reset" at bounding box center [694, 59] width 1320 height 26
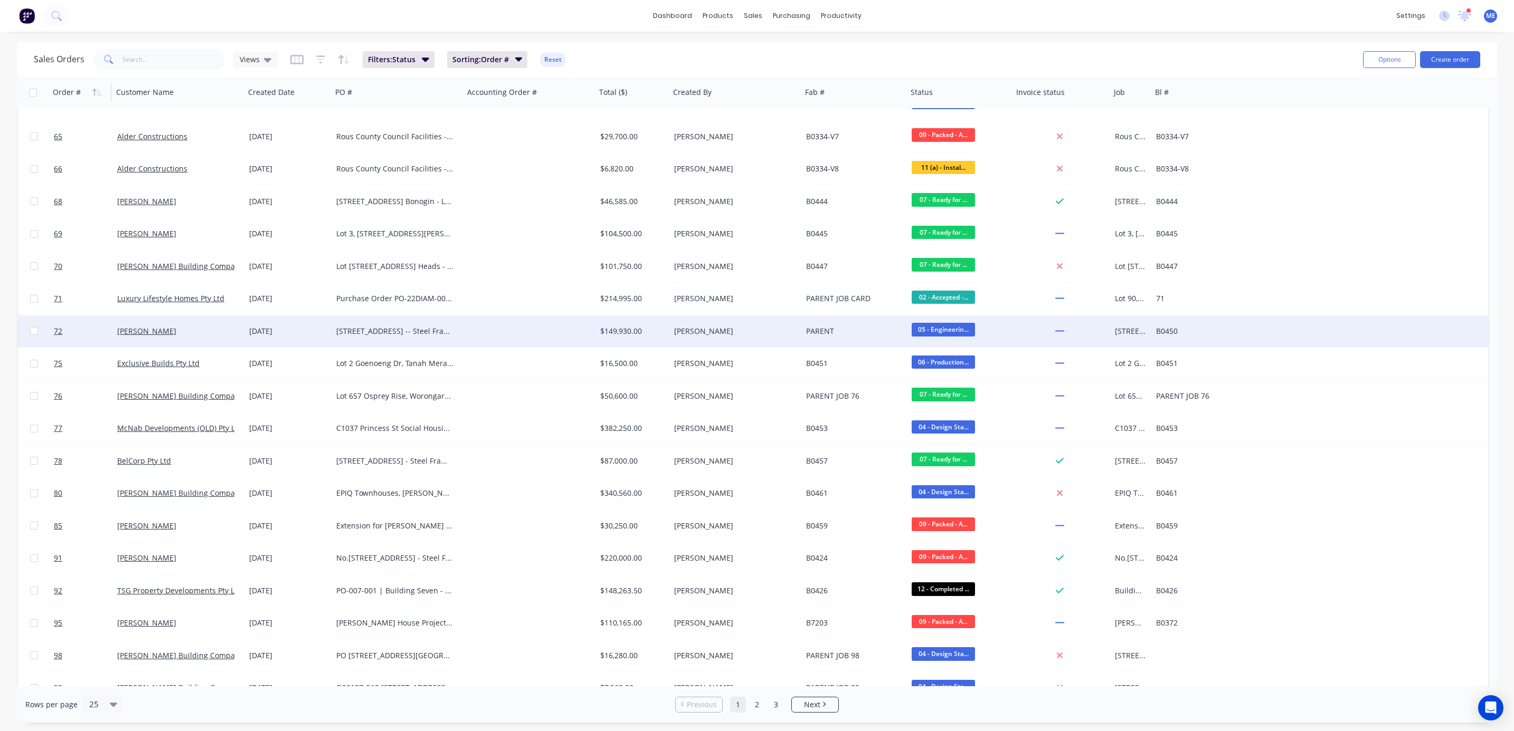
scroll to position [0, 0]
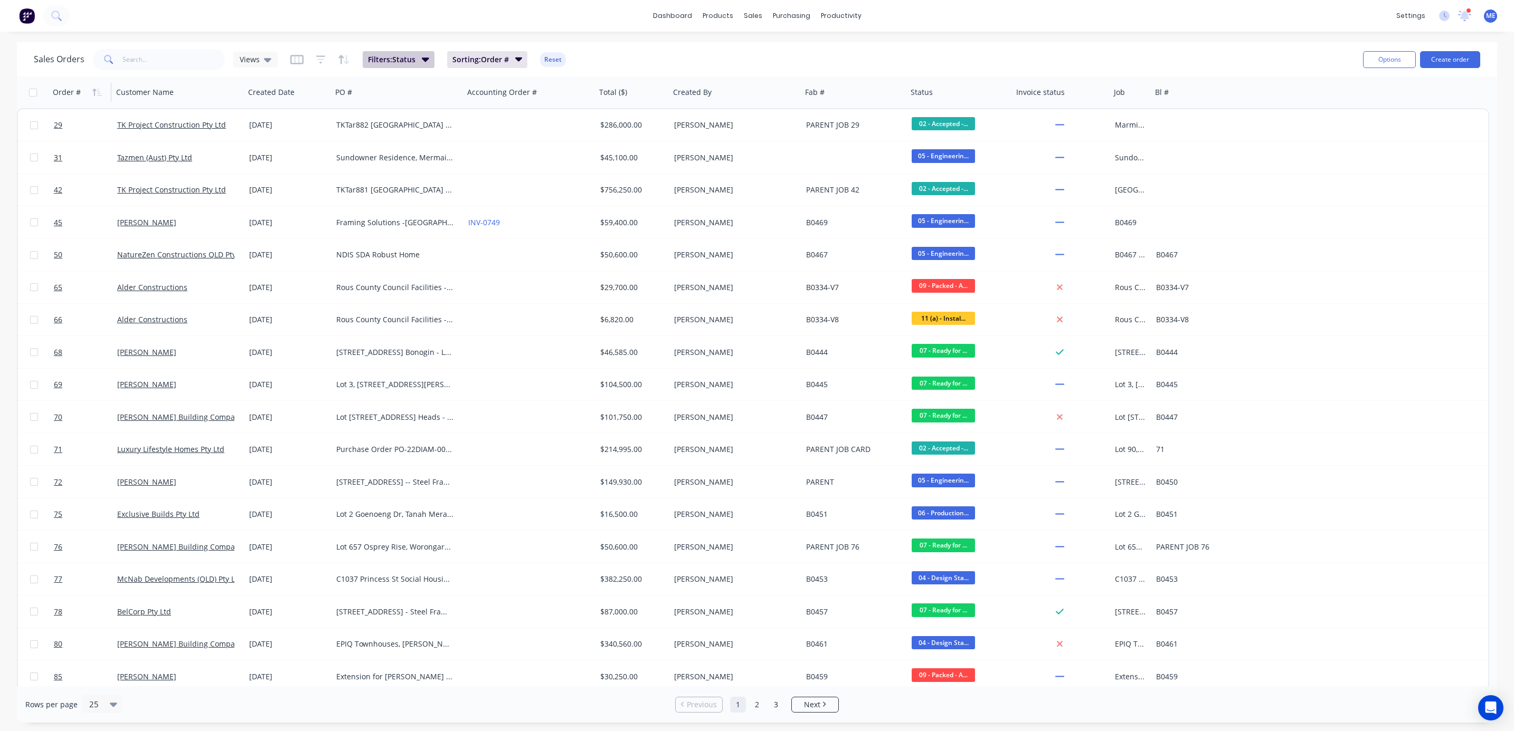
click at [393, 59] on span "Filters: Status" at bounding box center [391, 59] width 47 height 11
click at [412, 133] on button "add" at bounding box center [466, 134] width 124 height 8
click at [443, 138] on div at bounding box center [458, 140] width 94 height 13
click at [762, 55] on div "Sales Orders Views Filters: Status Sorting: Order # Reset" at bounding box center [694, 59] width 1320 height 26
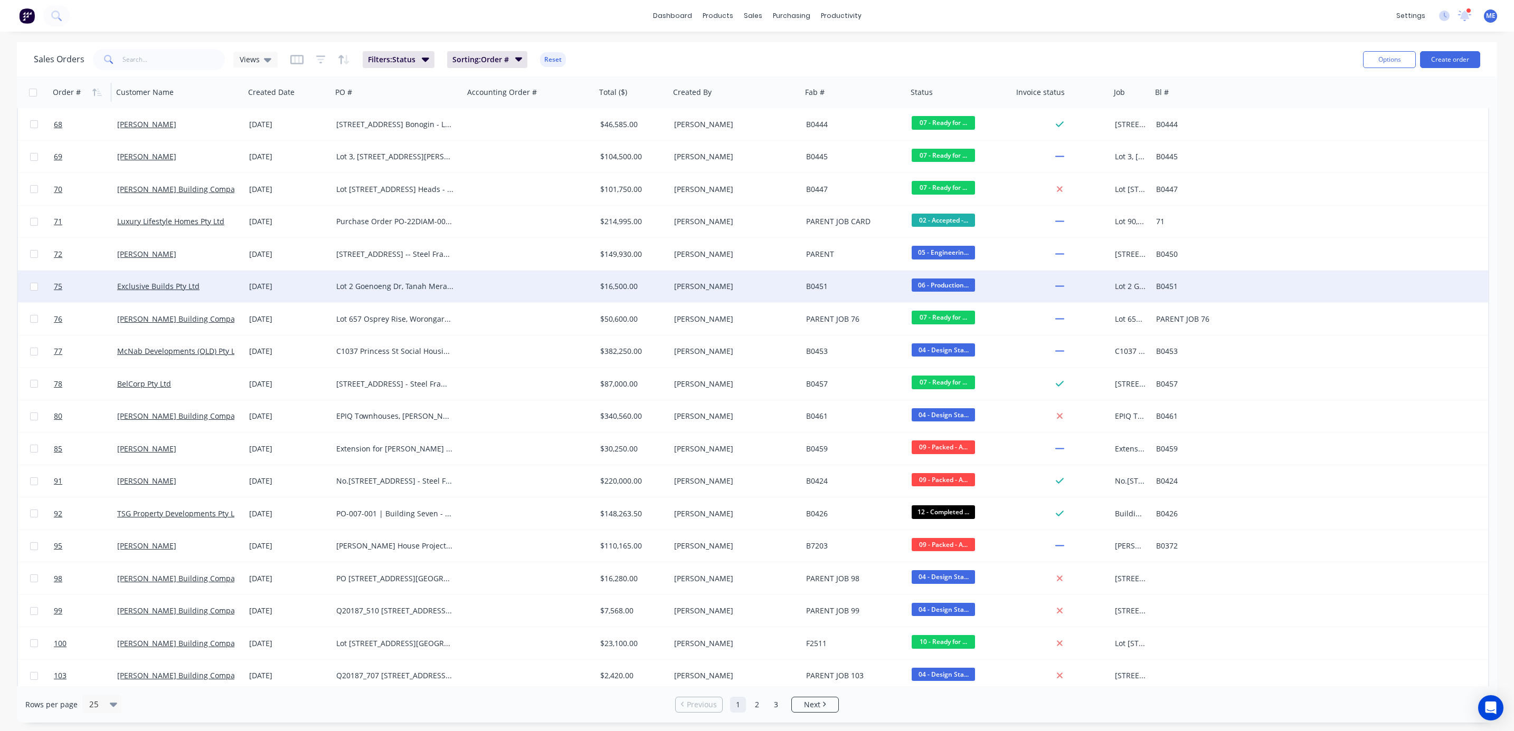
scroll to position [233, 0]
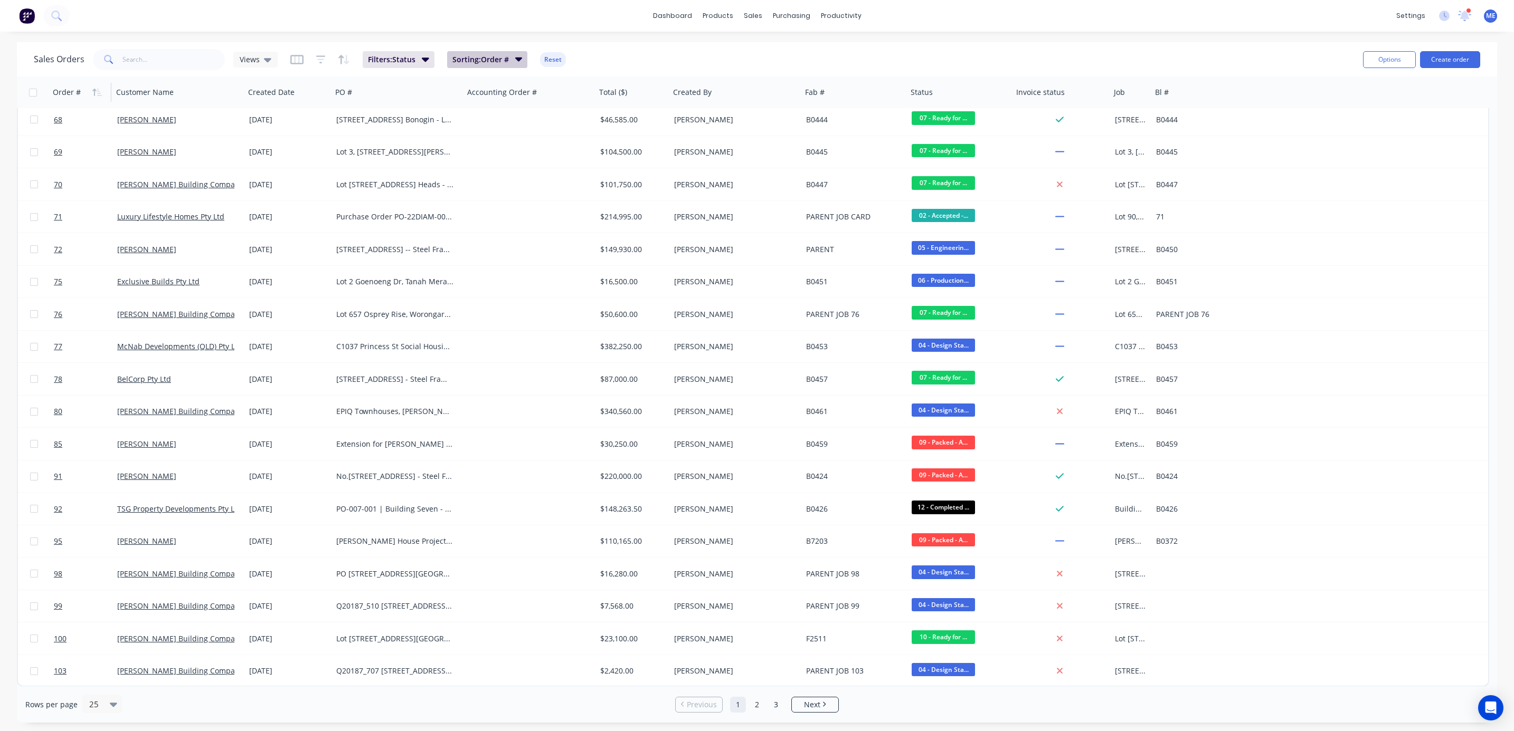
click at [489, 52] on button "Sorting: Order #" at bounding box center [487, 59] width 81 height 17
click at [668, 57] on div "Sales Orders Views Filters: Status Sorting: Order # Reset" at bounding box center [694, 59] width 1320 height 26
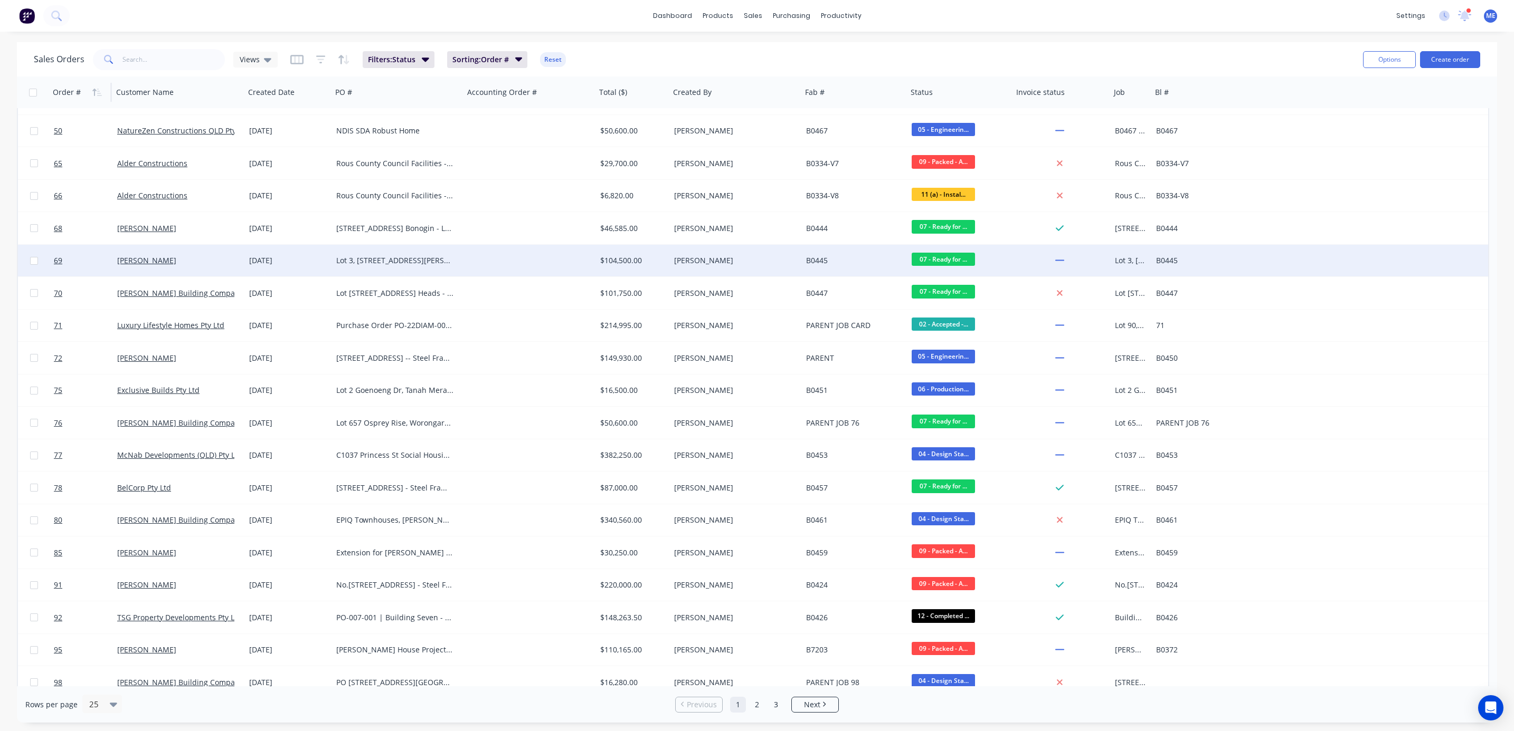
scroll to position [0, 0]
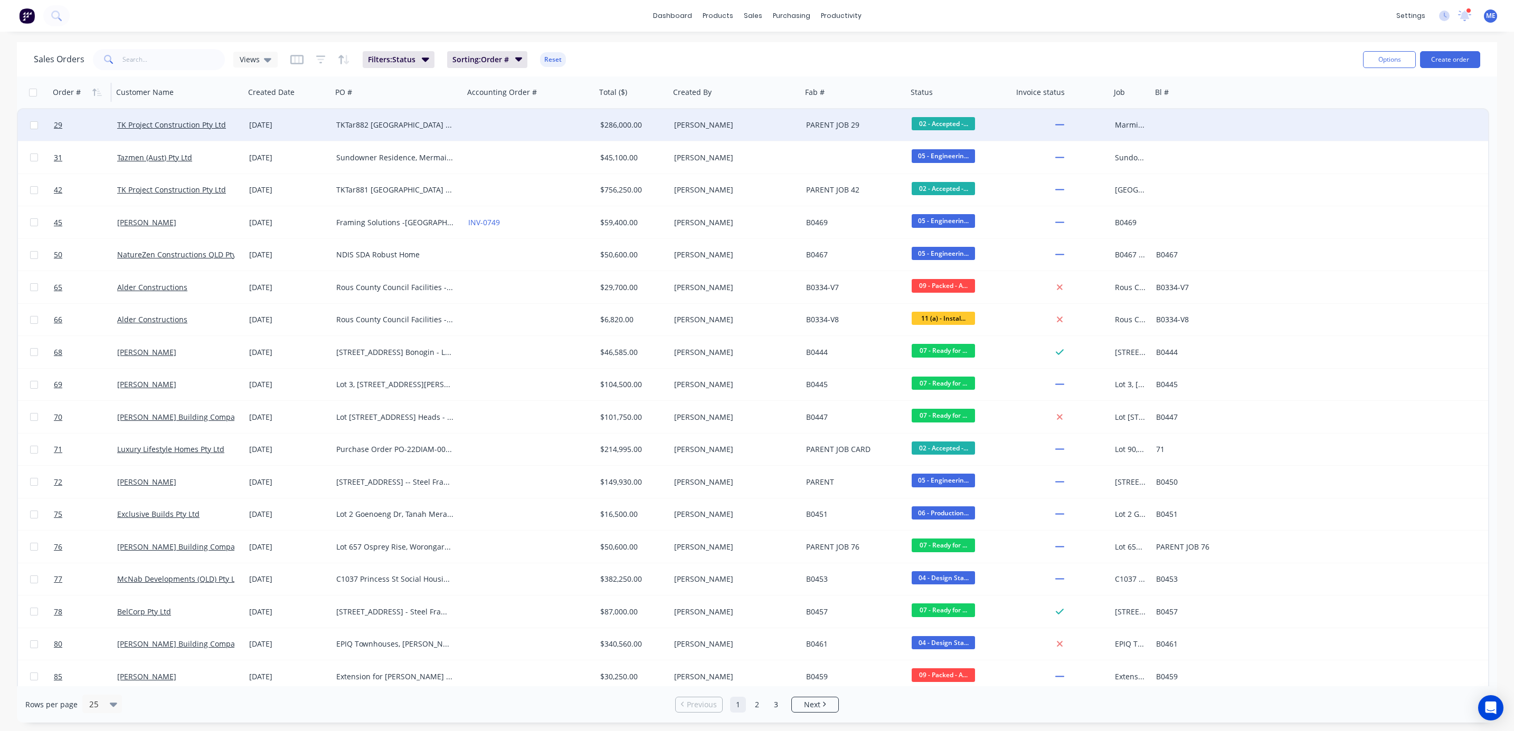
drag, startPoint x: 740, startPoint y: 52, endPoint x: 741, endPoint y: 136, distance: 83.9
click at [740, 52] on div "Sales Orders Views Filters: Status Sorting: Order # Reset" at bounding box center [694, 59] width 1320 height 26
